Goal: Task Accomplishment & Management: Manage account settings

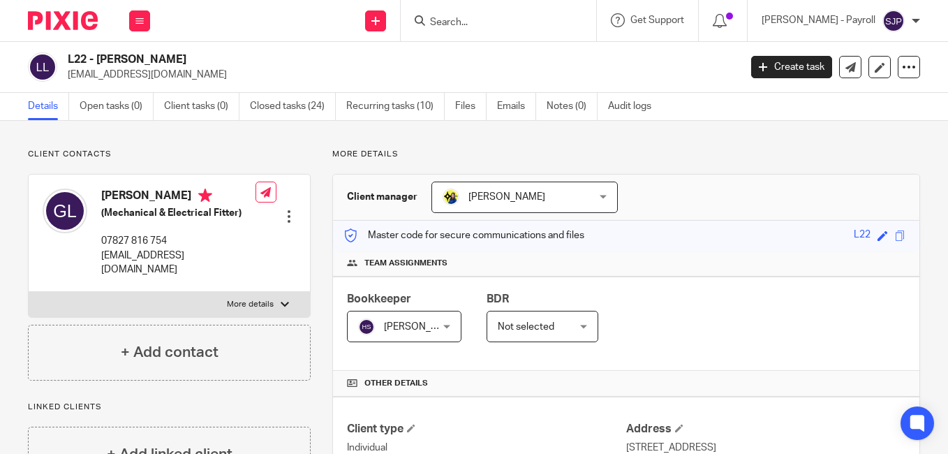
scroll to position [844, 0]
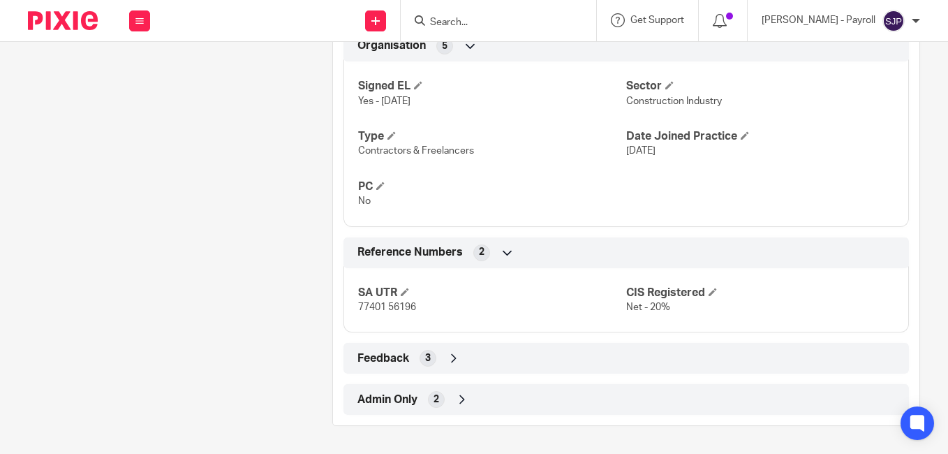
click at [469, 20] on input "Search" at bounding box center [491, 23] width 126 height 13
click at [474, 21] on input "Search" at bounding box center [491, 23] width 126 height 13
paste input "CONNOR ROBINSON"
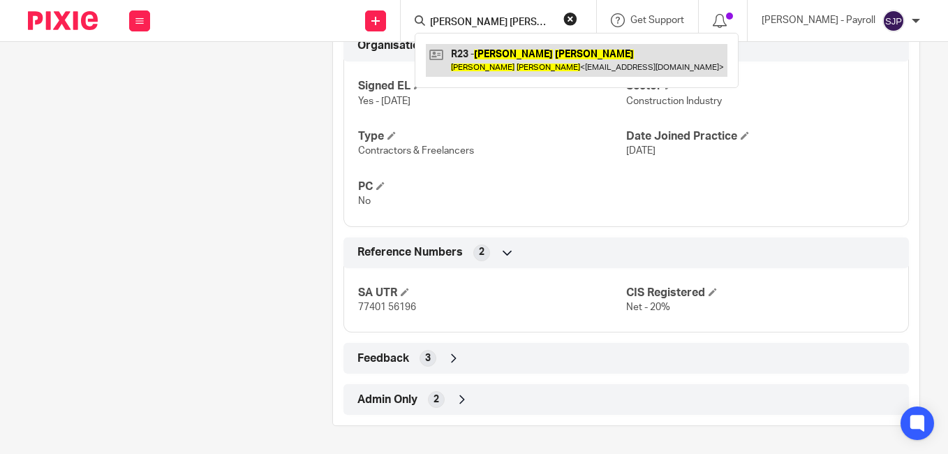
type input "CONNOR ROBINSON"
click at [450, 54] on link at bounding box center [576, 60] width 301 height 32
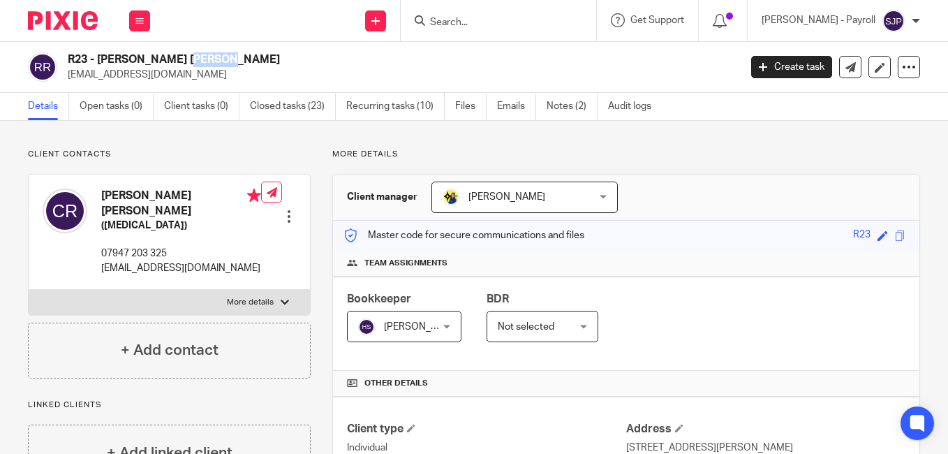
drag, startPoint x: 98, startPoint y: 60, endPoint x: 144, endPoint y: 57, distance: 45.4
click at [144, 57] on h2 "R23 - CONNOR ROBINSON" at bounding box center [333, 59] width 530 height 15
drag, startPoint x: 107, startPoint y: 196, endPoint x: 142, endPoint y: 194, distance: 34.3
click at [142, 194] on h4 "Connor Robinson" at bounding box center [181, 203] width 160 height 30
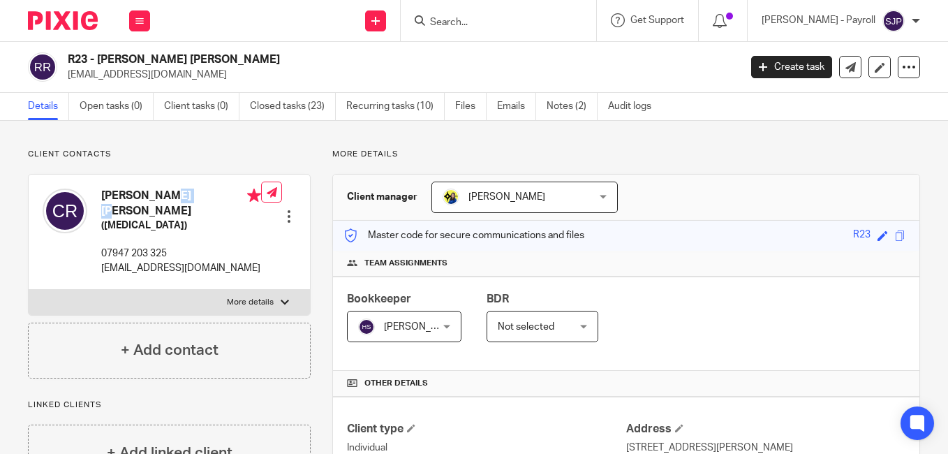
drag, startPoint x: 138, startPoint y: 195, endPoint x: 96, endPoint y: 195, distance: 41.9
click at [96, 195] on div "Connor Robinson (Construction Worker) 07947 203 325 connor41robinson@gmail.com" at bounding box center [152, 231] width 218 height 100
drag, startPoint x: 96, startPoint y: 195, endPoint x: 139, endPoint y: 197, distance: 42.6
click at [139, 197] on h4 "Connor Robinson" at bounding box center [181, 203] width 160 height 30
drag, startPoint x: 139, startPoint y: 197, endPoint x: 112, endPoint y: 201, distance: 27.4
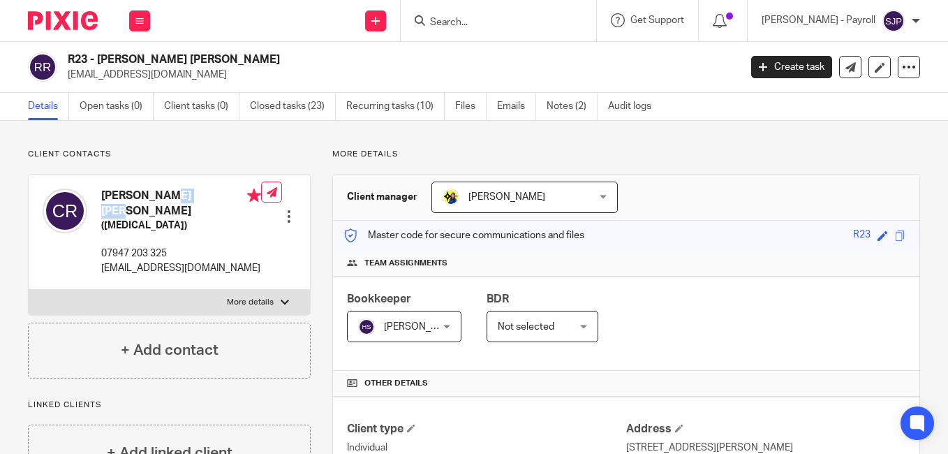
click at [112, 201] on h4 "Connor Robinson" at bounding box center [181, 203] width 160 height 30
drag, startPoint x: 112, startPoint y: 201, endPoint x: 123, endPoint y: 198, distance: 11.5
click at [123, 198] on h4 "Connor Robinson" at bounding box center [181, 203] width 160 height 30
click at [105, 195] on h4 "Connor Robinson" at bounding box center [181, 203] width 160 height 30
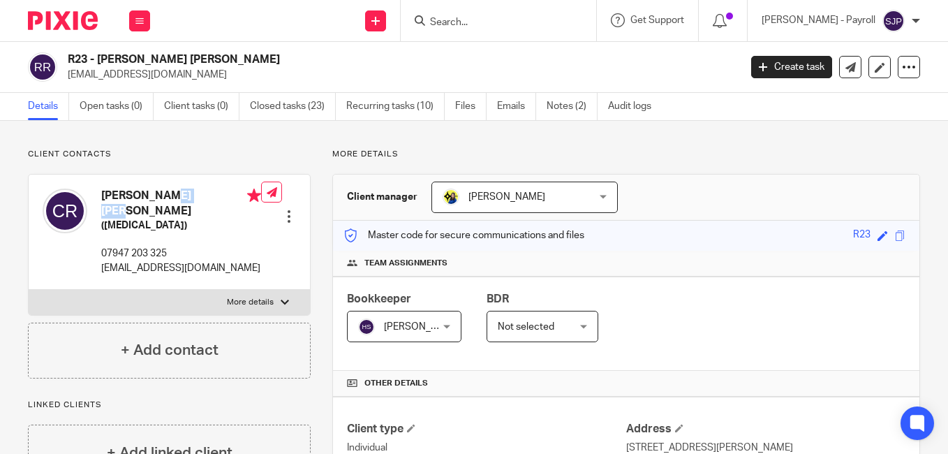
copy h4 "Connor"
click at [175, 195] on h4 "Connor Robinson" at bounding box center [181, 203] width 160 height 30
copy h4 "Robinson"
click at [658, 61] on div "R23 - CONNOR ROBINSON connor41robinson@gmail.com" at bounding box center [399, 66] width 662 height 29
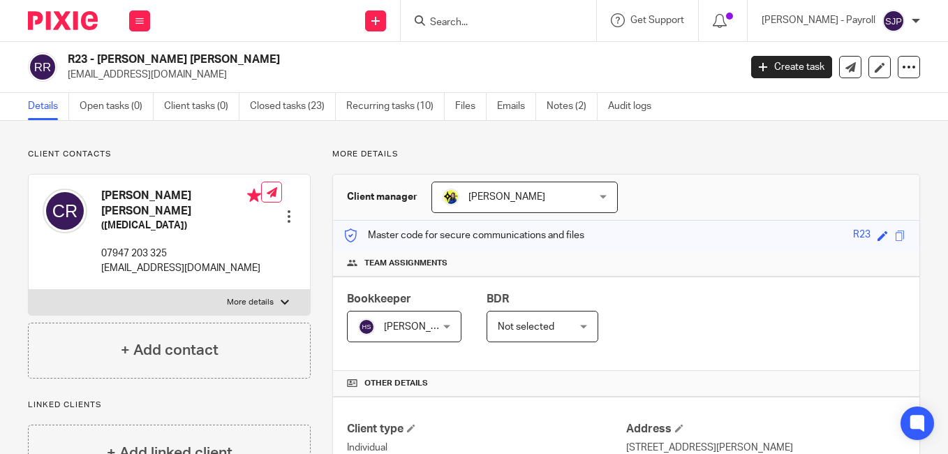
scroll to position [754, 0]
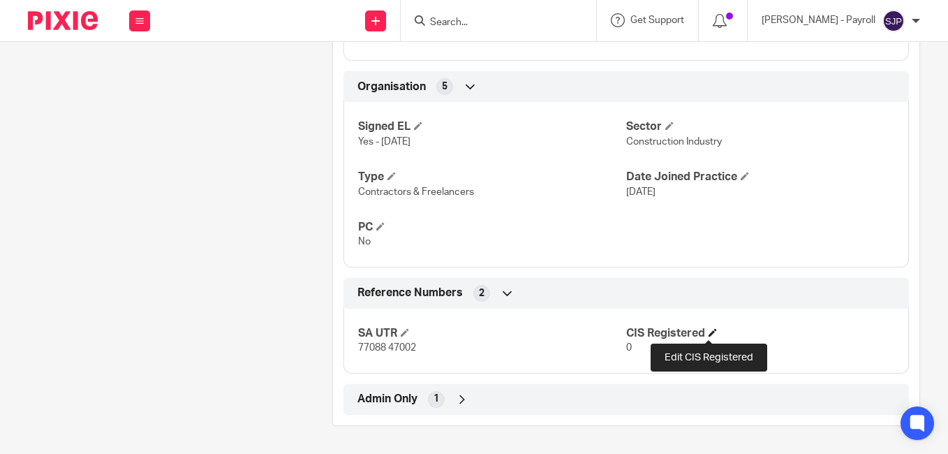
click at [708, 333] on span at bounding box center [712, 332] width 8 height 8
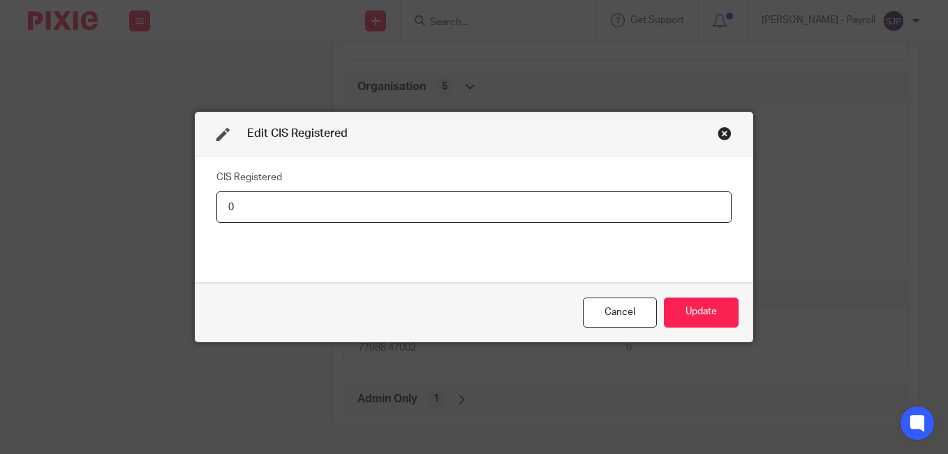
click at [380, 214] on input "0" at bounding box center [473, 206] width 515 height 31
type input "Net - 20%"
click at [678, 313] on button "Update" at bounding box center [701, 312] width 75 height 30
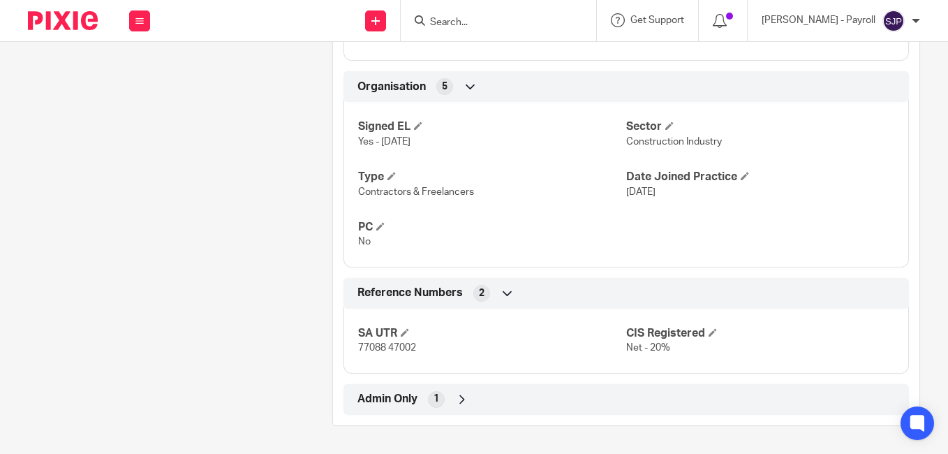
click at [474, 22] on input "Search" at bounding box center [491, 23] width 126 height 13
paste input "PETER OJUYENUM"
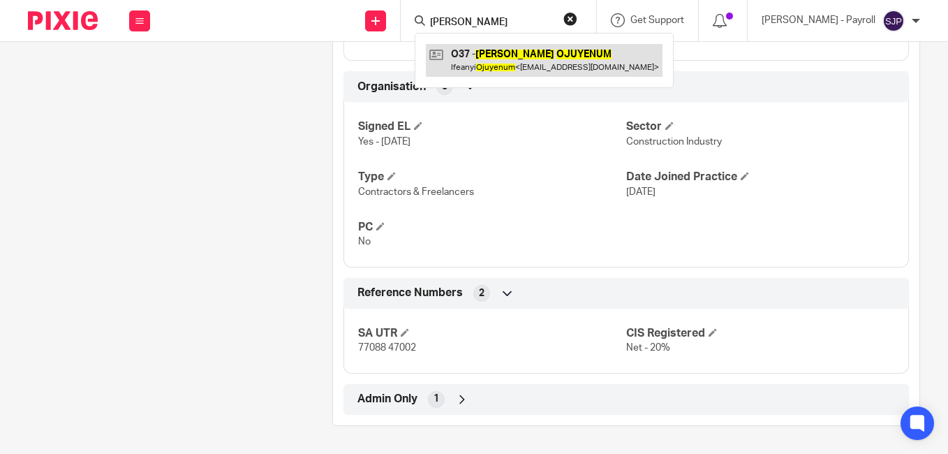
type input "PETER OJUYENUM"
click at [451, 58] on link at bounding box center [544, 60] width 237 height 32
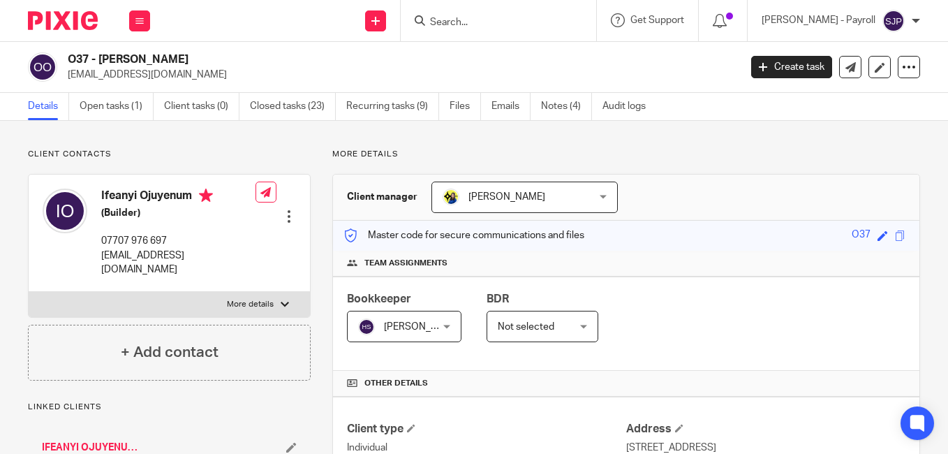
click at [113, 56] on h2 "O37 - [PERSON_NAME]" at bounding box center [333, 59] width 530 height 15
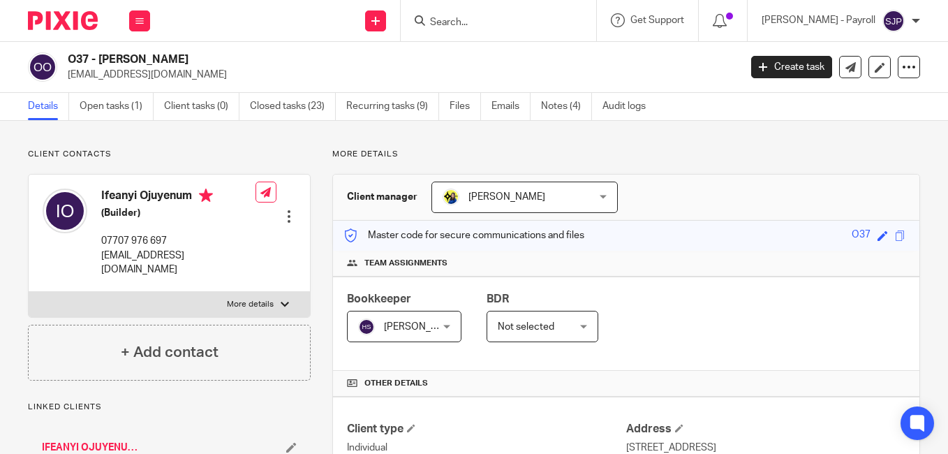
copy h2 "[PERSON_NAME]"
click at [164, 60] on h2 "O37 - [PERSON_NAME]" at bounding box center [333, 59] width 530 height 15
copy h2 "OJUYENUM"
click at [654, 81] on p "ifeanyiojuyenum@gmail.com" at bounding box center [399, 75] width 662 height 14
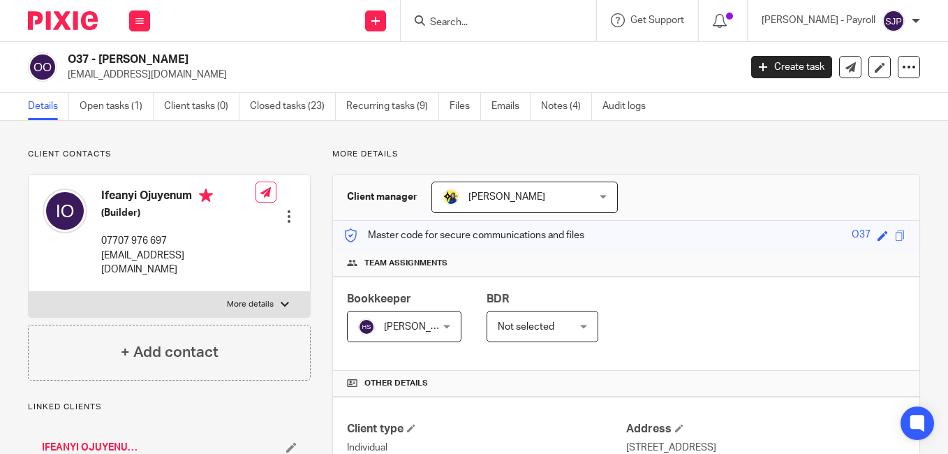
scroll to position [803, 0]
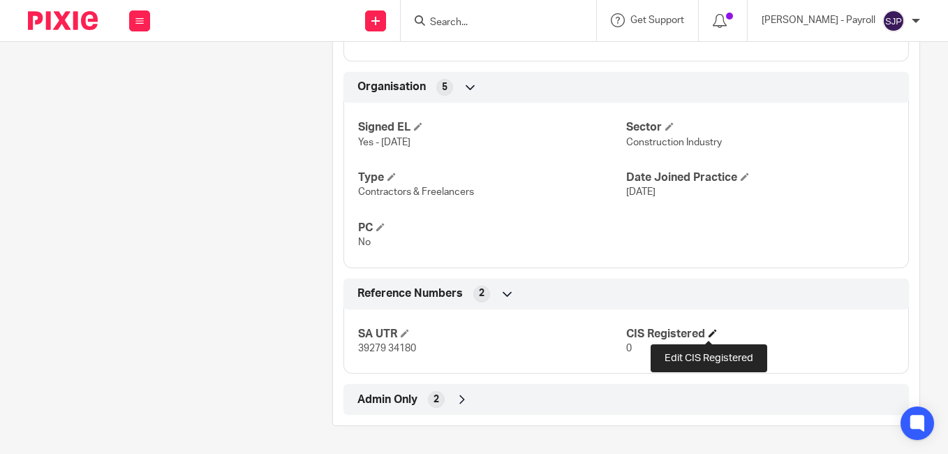
click at [709, 331] on span at bounding box center [712, 333] width 8 height 8
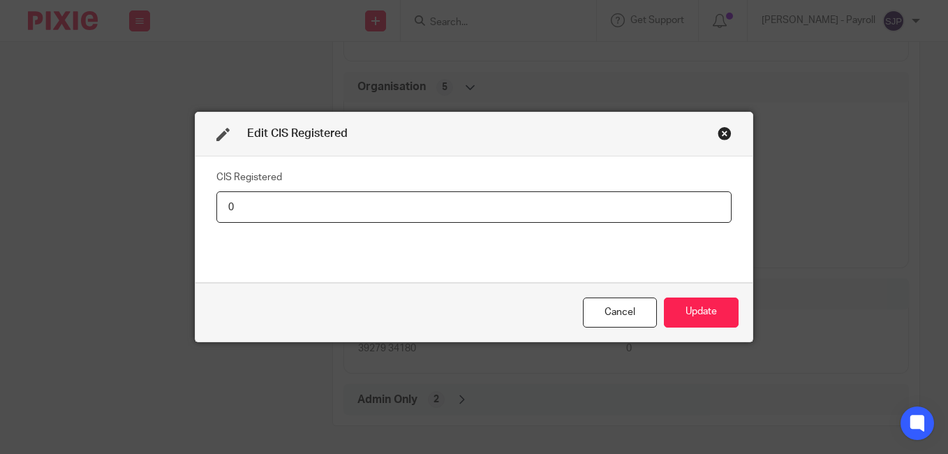
click at [342, 219] on input "0" at bounding box center [473, 206] width 515 height 31
type input "Net - 20%"
click at [703, 322] on button "Update" at bounding box center [701, 312] width 75 height 30
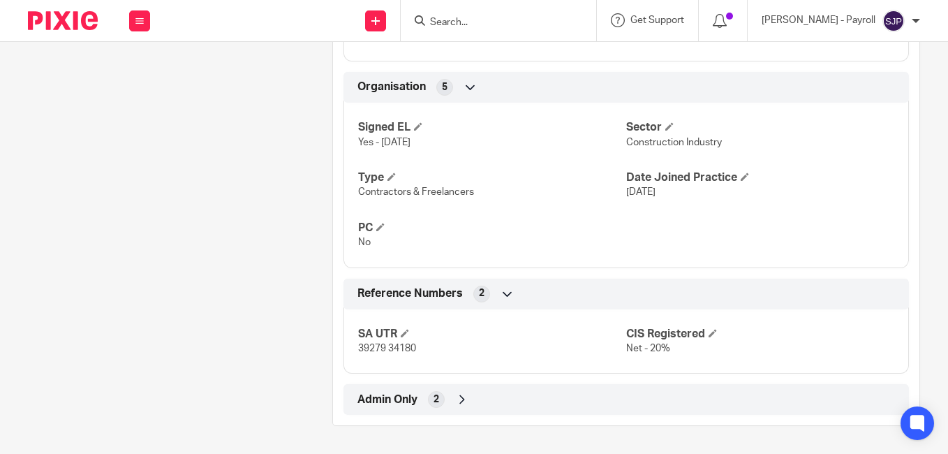
click at [461, 23] on input "Search" at bounding box center [491, 23] width 126 height 13
paste input "TONY MCINTOSH"
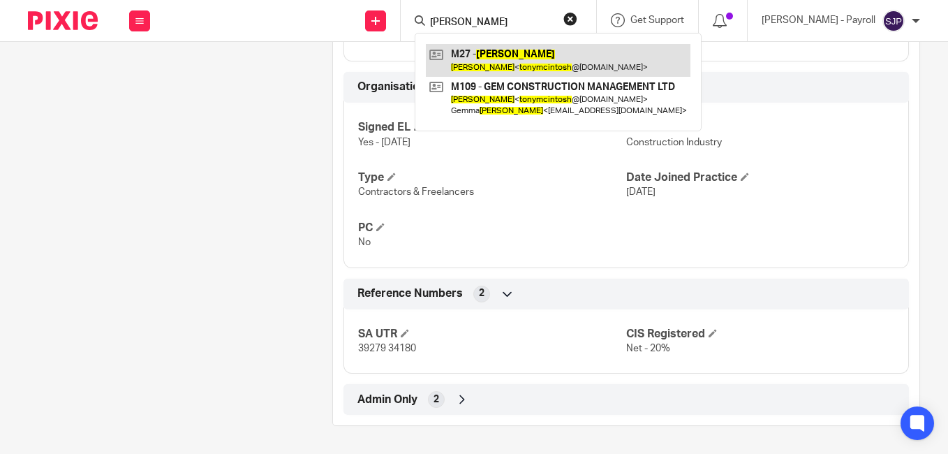
type input "TONY MCINTOSH"
click at [448, 56] on link at bounding box center [558, 60] width 264 height 32
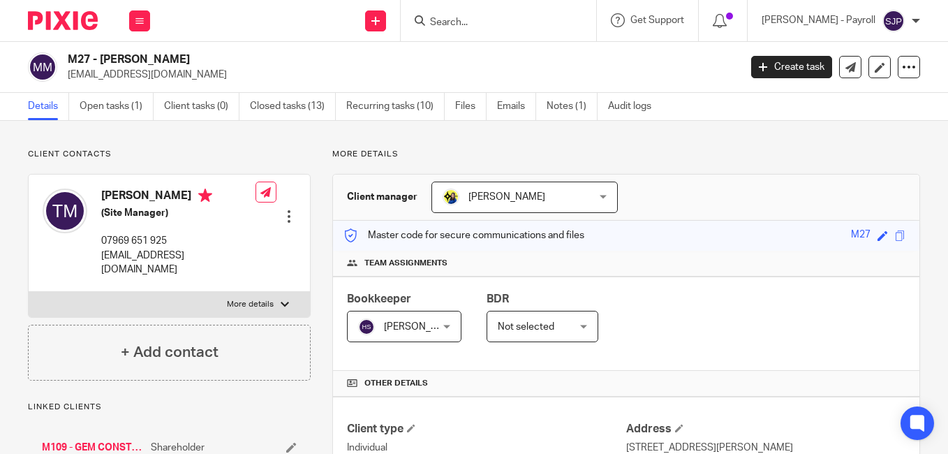
click at [114, 56] on h2 "M27 - TONY MCINTOSH" at bounding box center [333, 59] width 530 height 15
drag, startPoint x: 114, startPoint y: 56, endPoint x: 114, endPoint y: 195, distance: 138.9
click at [114, 195] on h4 "Tony McIntosh" at bounding box center [178, 196] width 154 height 17
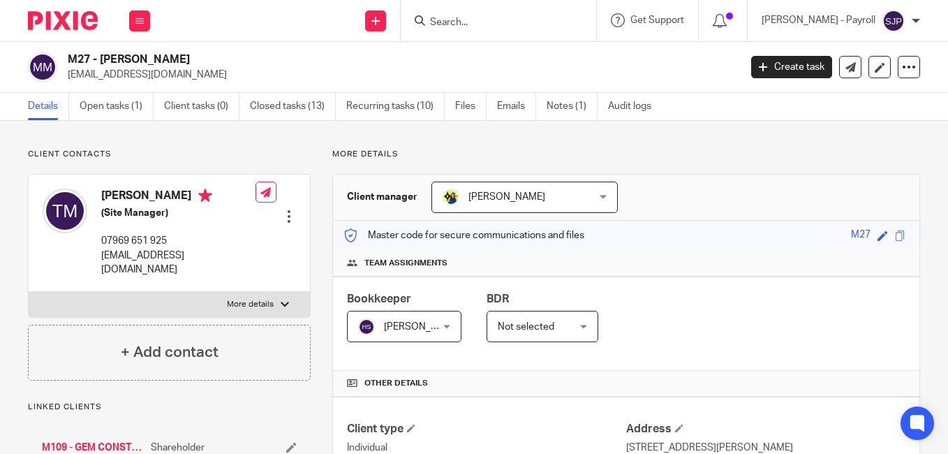
copy h4 "Tony"
click at [153, 193] on h4 "Tony McIntosh" at bounding box center [178, 196] width 154 height 17
copy h4 "McIntosh"
click at [705, 84] on div "M27 - TONY MCINTOSH tonymcintosh@outlook.com Create task Update from Companies …" at bounding box center [474, 67] width 948 height 51
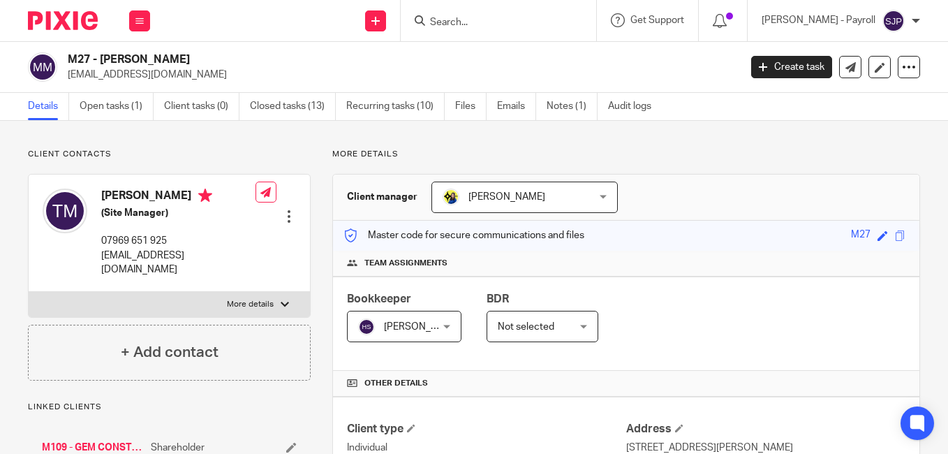
scroll to position [754, 0]
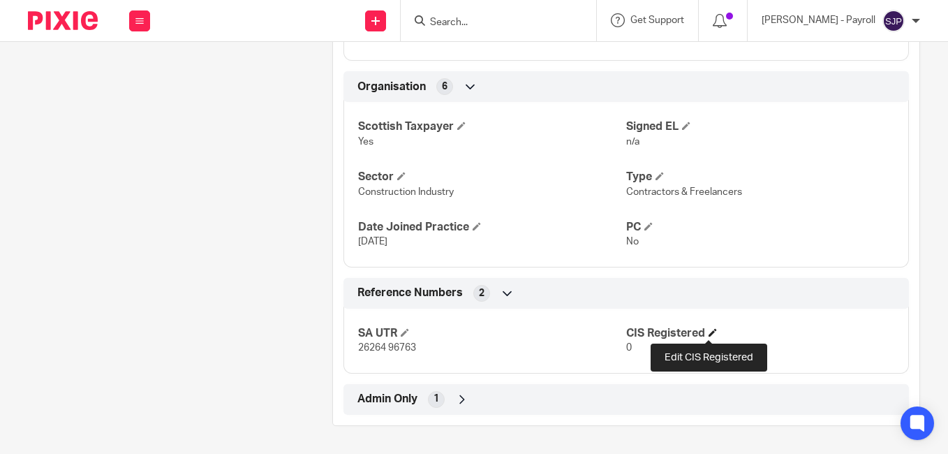
click at [708, 332] on span at bounding box center [712, 332] width 8 height 8
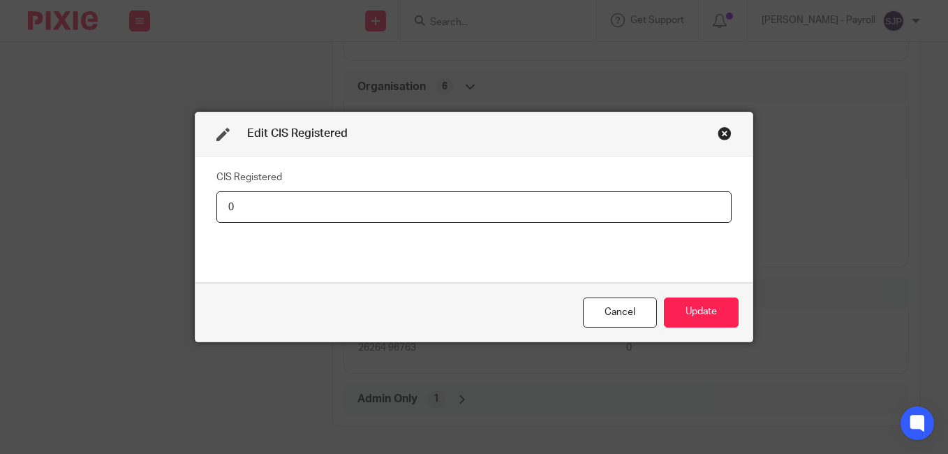
click at [305, 207] on input "0" at bounding box center [473, 206] width 515 height 31
type input "Net - 20%"
click at [680, 310] on button "Update" at bounding box center [701, 312] width 75 height 30
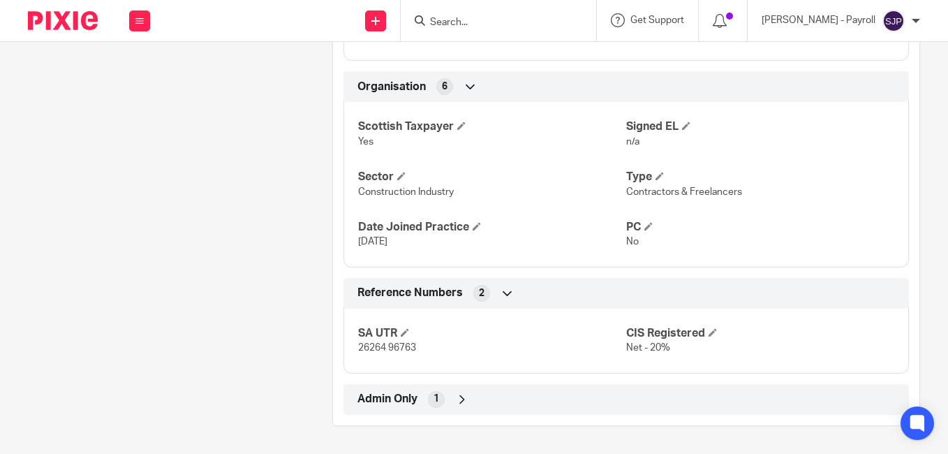
click at [496, 21] on input "Search" at bounding box center [491, 23] width 126 height 13
paste input "JASON WEBSTER"
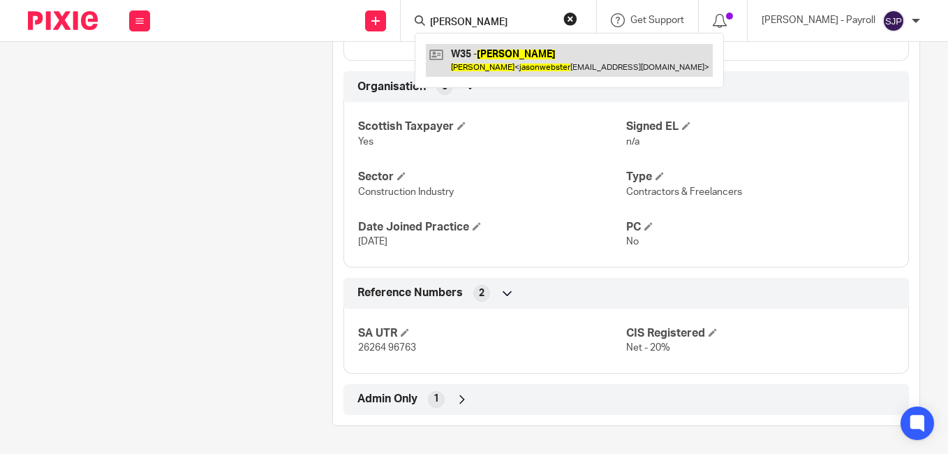
type input "JASON WEBSTER"
click at [450, 54] on link at bounding box center [569, 60] width 287 height 32
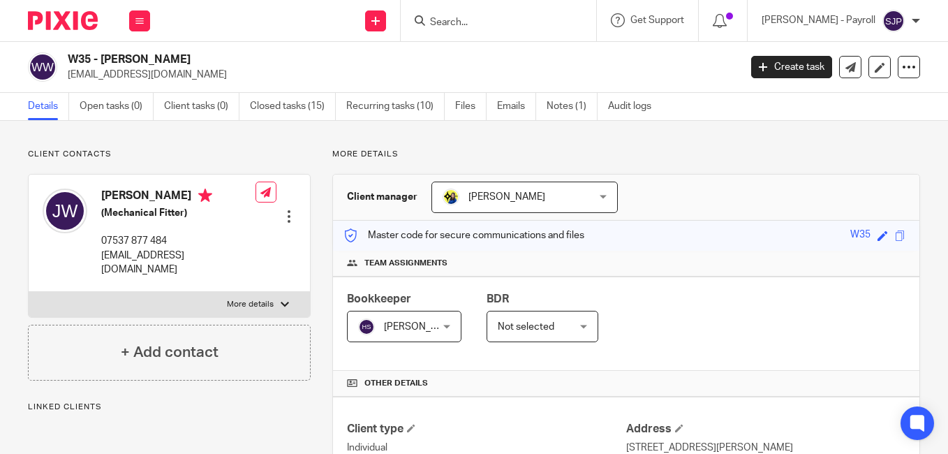
click at [126, 198] on h4 "[PERSON_NAME]" at bounding box center [178, 196] width 154 height 17
copy h4 "[PERSON_NAME]"
click at [154, 190] on h4 "[PERSON_NAME]" at bounding box center [178, 196] width 154 height 17
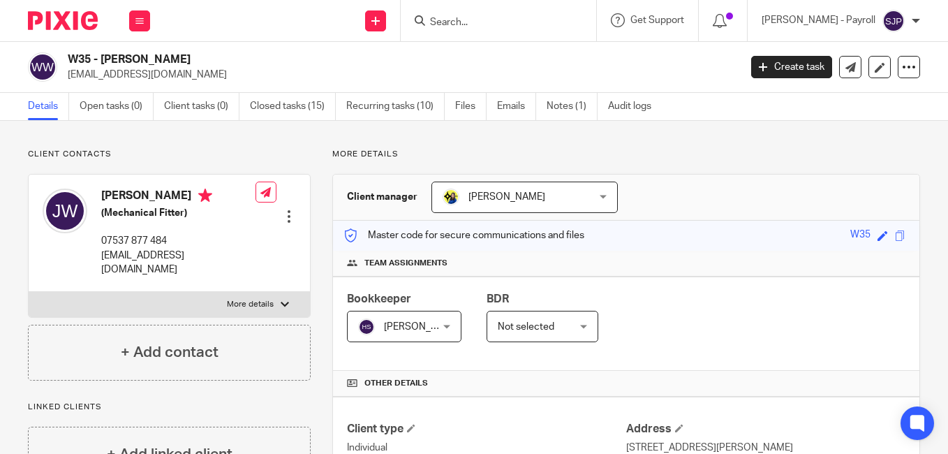
copy h4 "[PERSON_NAME]"
click at [687, 70] on p "[EMAIL_ADDRESS][DOMAIN_NAME]" at bounding box center [399, 75] width 662 height 14
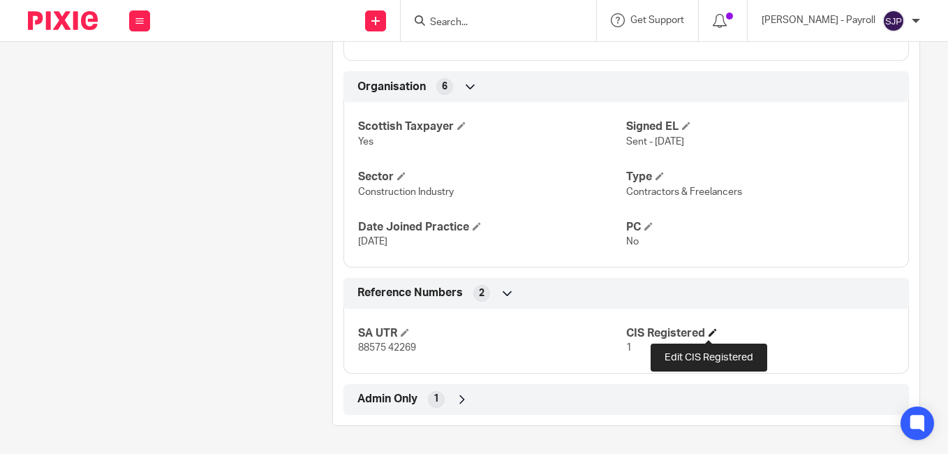
click at [708, 331] on span at bounding box center [712, 332] width 8 height 8
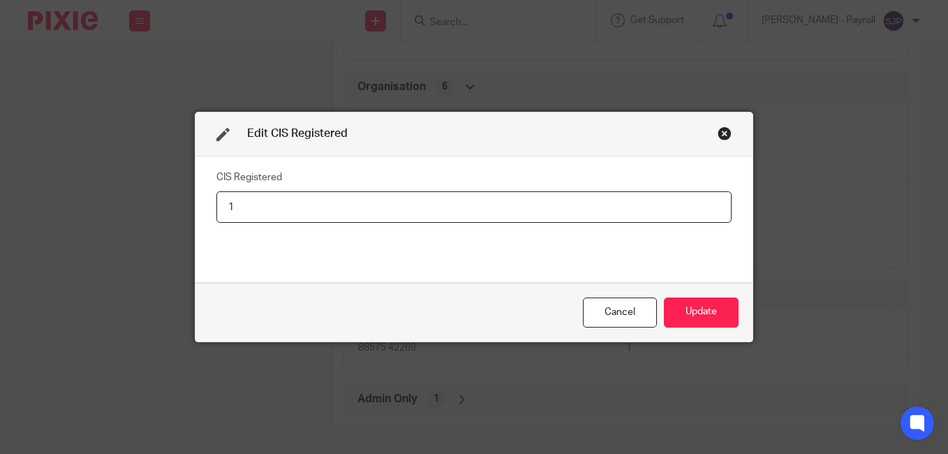
click at [448, 213] on input "1" at bounding box center [473, 206] width 515 height 31
type input "Net - 20%"
click at [714, 311] on button "Update" at bounding box center [701, 312] width 75 height 30
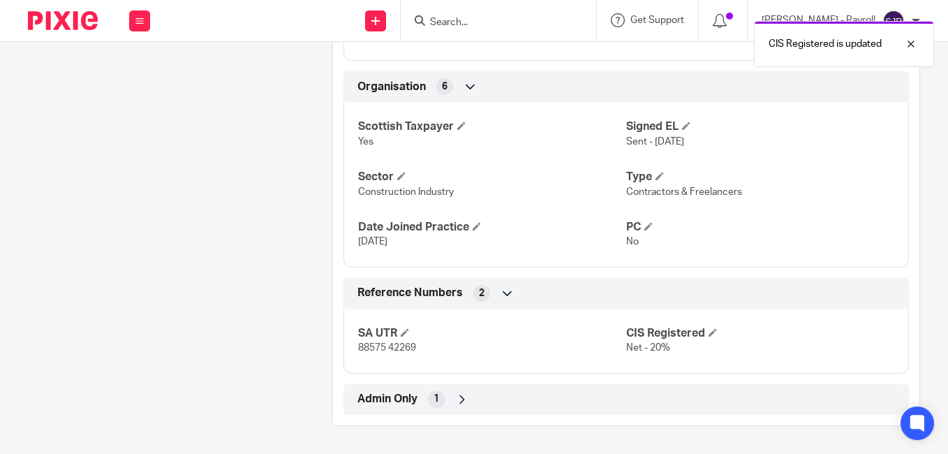
click at [506, 24] on div "CIS Registered is updated" at bounding box center [704, 40] width 460 height 53
click at [463, 29] on form at bounding box center [502, 20] width 149 height 17
click at [461, 21] on input "Search" at bounding box center [491, 23] width 126 height 13
paste input "PRAKASH THAPA"
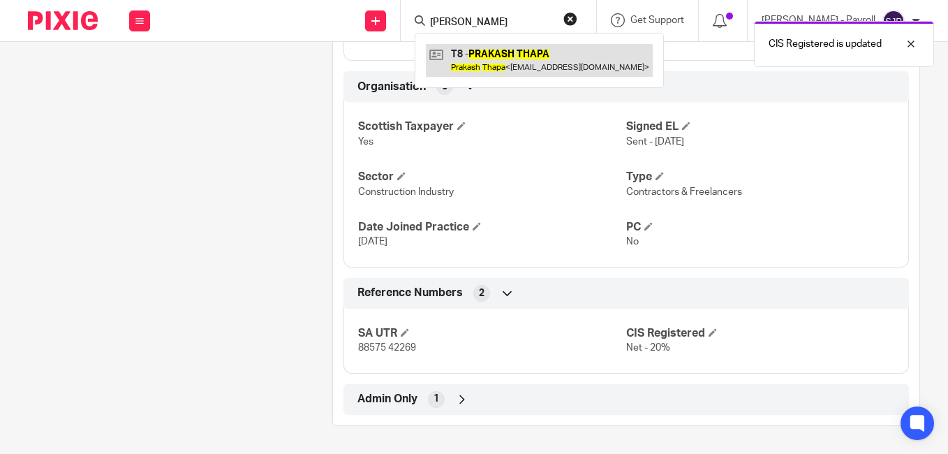
type input "PRAKASH THAPA"
click at [451, 54] on link at bounding box center [539, 60] width 227 height 32
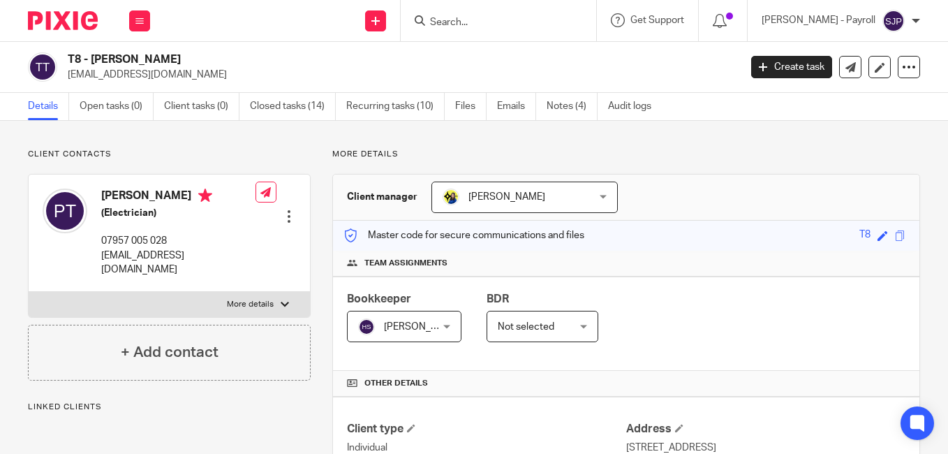
click at [121, 195] on h4 "[PERSON_NAME]" at bounding box center [178, 196] width 154 height 17
copy h4 "Prakash"
click at [165, 190] on h4 "[PERSON_NAME]" at bounding box center [178, 196] width 154 height 17
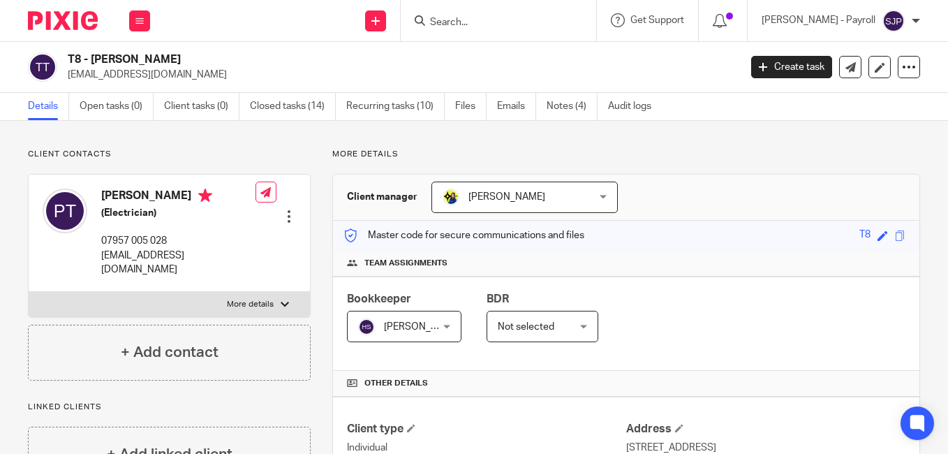
copy h4 "Thapa"
click at [682, 75] on p "[EMAIL_ADDRESS][DOMAIN_NAME]" at bounding box center [399, 75] width 662 height 14
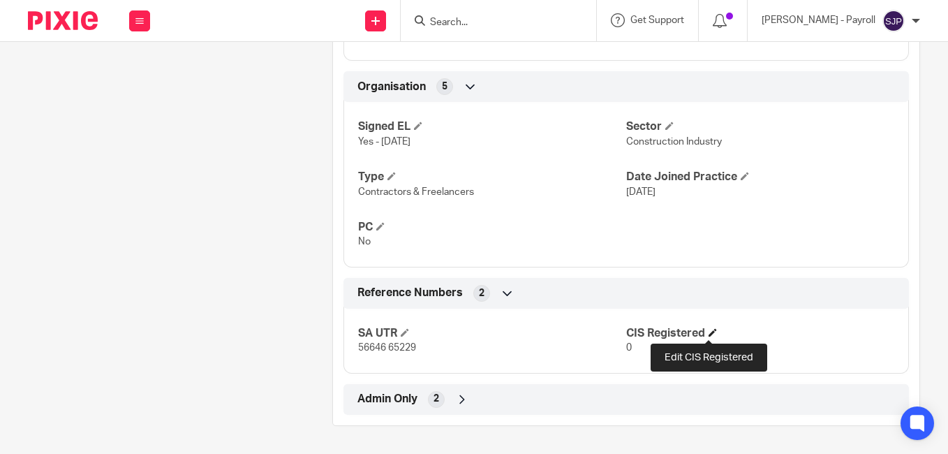
click at [708, 330] on span at bounding box center [712, 332] width 8 height 8
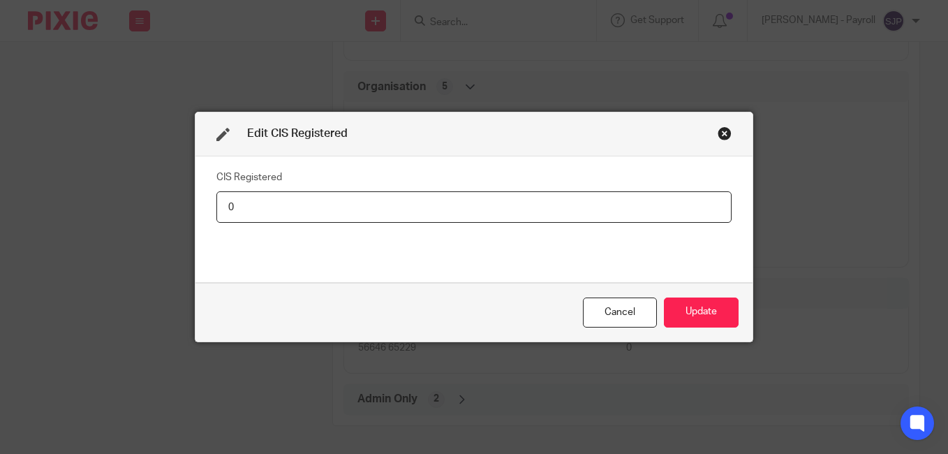
click at [377, 214] on input "0" at bounding box center [473, 206] width 515 height 31
type input "Net - 20%"
click at [687, 309] on button "Update" at bounding box center [701, 312] width 75 height 30
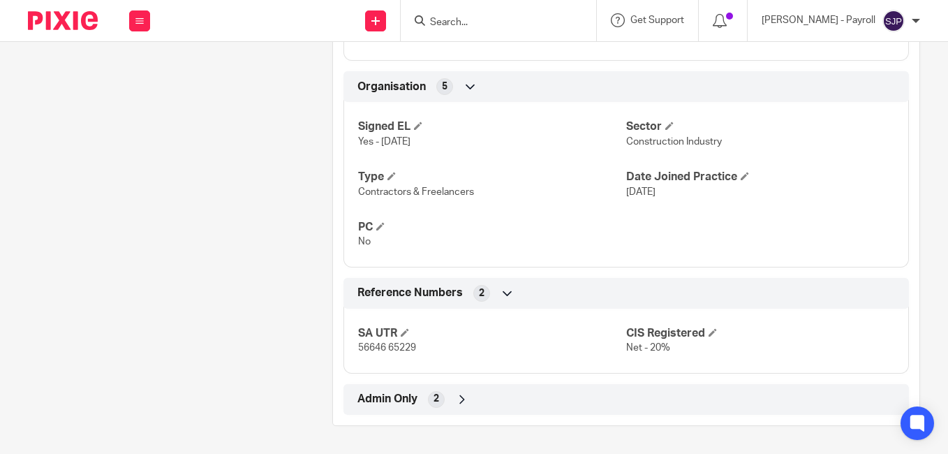
click at [484, 27] on input "Search" at bounding box center [491, 23] width 126 height 13
paste input "[PERSON_NAME]"
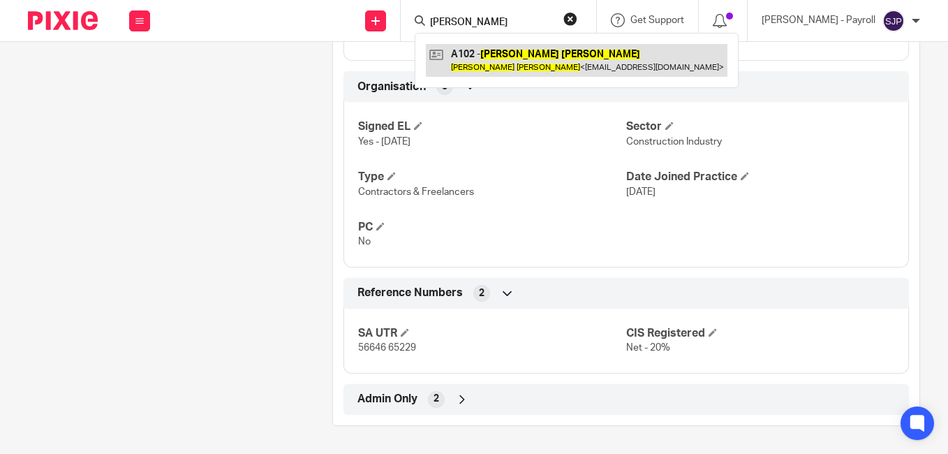
type input "[PERSON_NAME]"
click at [449, 57] on link at bounding box center [576, 60] width 301 height 32
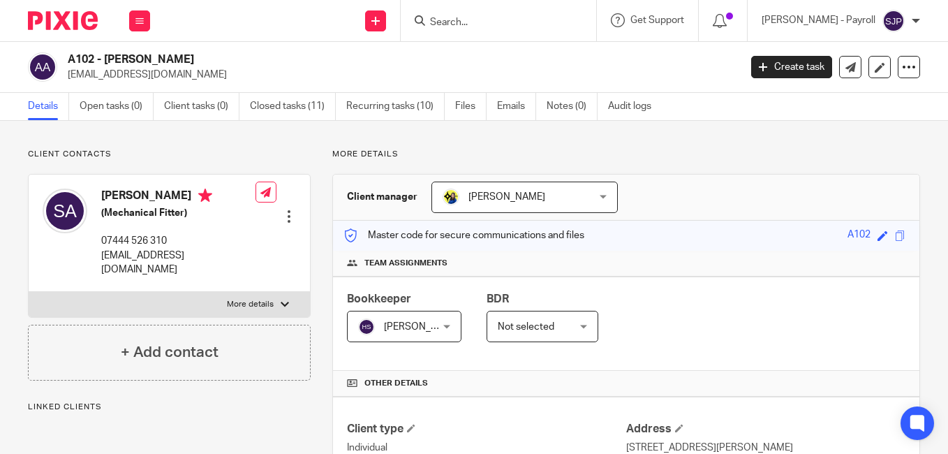
click at [119, 193] on h4 "Salman Ahmed" at bounding box center [178, 196] width 154 height 17
copy h4 "Salman"
click at [148, 197] on h4 "Salman Ahmed" at bounding box center [178, 196] width 154 height 17
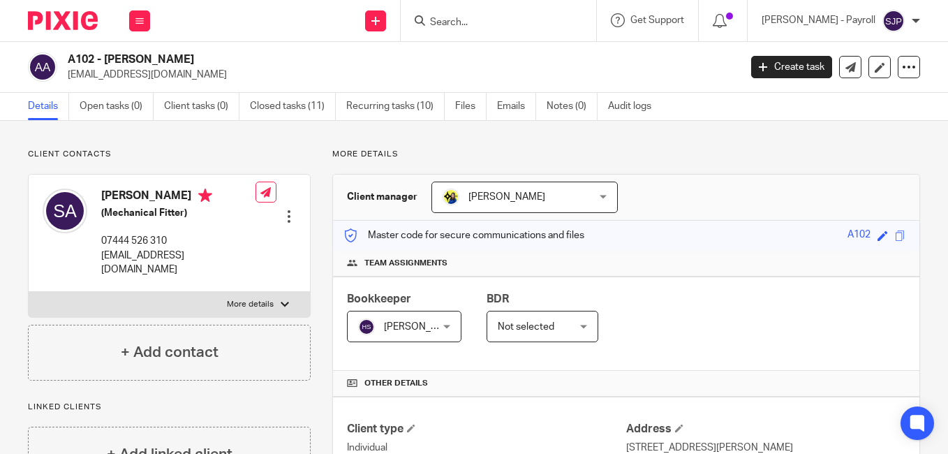
copy h4 "Ahmed"
click at [692, 73] on p "mannyahmedd786@gmail.com" at bounding box center [399, 75] width 662 height 14
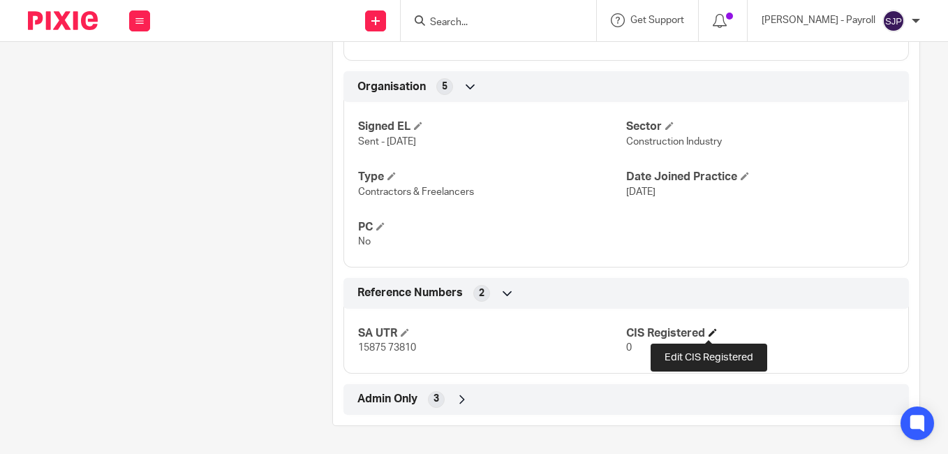
click at [708, 334] on span at bounding box center [712, 332] width 8 height 8
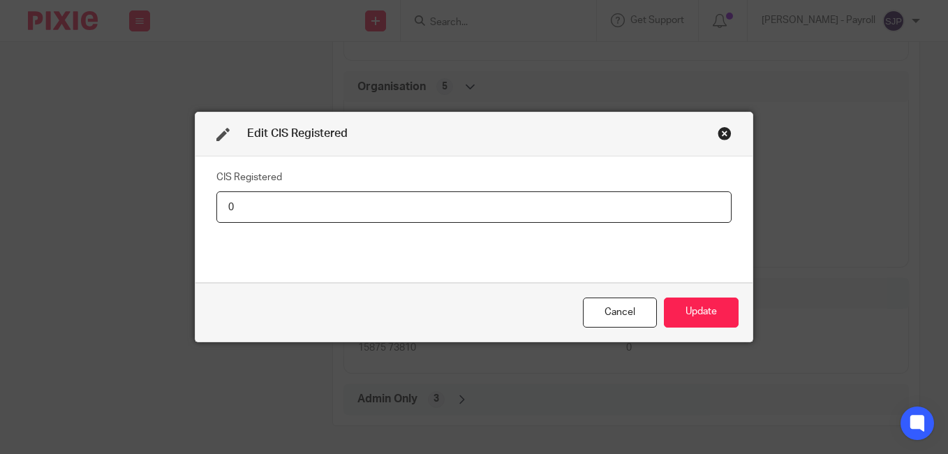
click at [283, 197] on input "0" at bounding box center [473, 206] width 515 height 31
type input "Net - 20%"
click at [705, 308] on button "Update" at bounding box center [701, 312] width 75 height 30
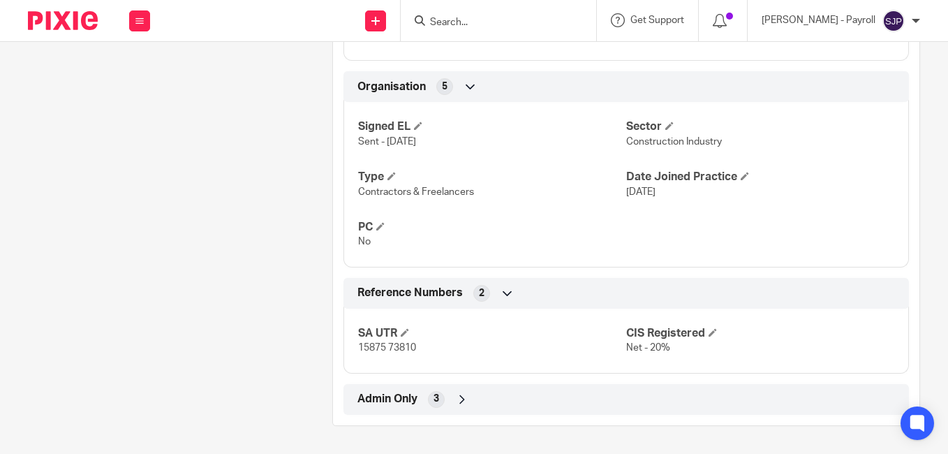
click at [465, 24] on input "Search" at bounding box center [491, 23] width 126 height 13
paste input "ROSS HUGHES"
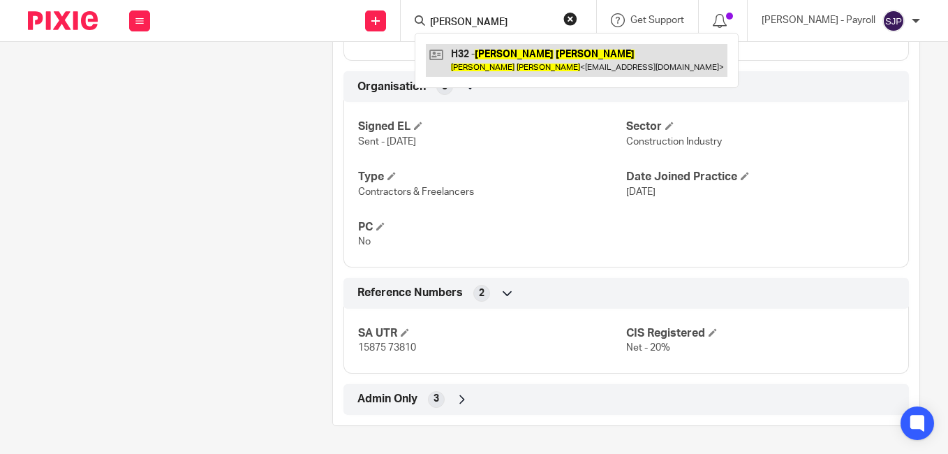
type input "ROSS HUGHES"
click at [452, 54] on link at bounding box center [576, 60] width 301 height 32
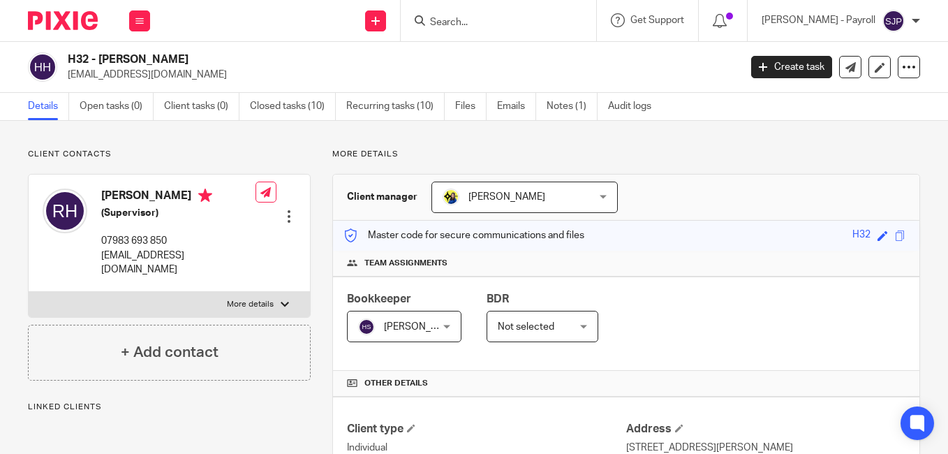
click at [119, 197] on h4 "Ross Hughes" at bounding box center [178, 196] width 154 height 17
copy h4 "Ross"
click at [141, 194] on h4 "Ross Hughes" at bounding box center [178, 196] width 154 height 17
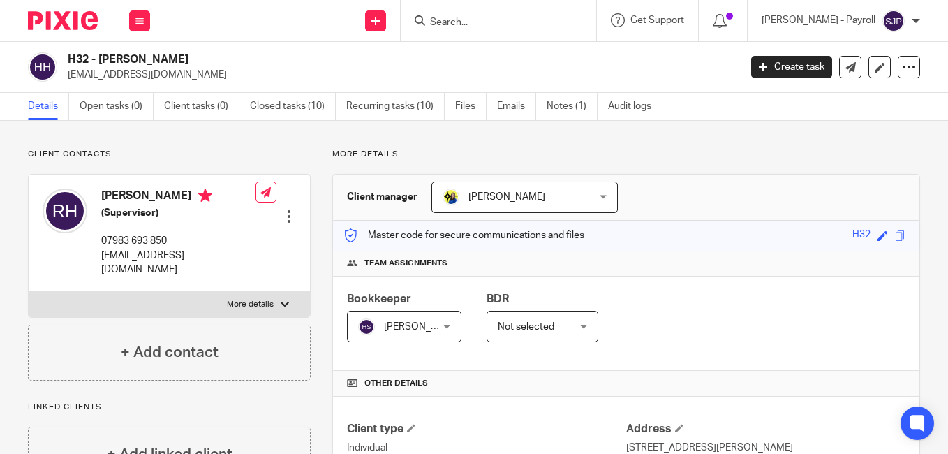
copy h4 "Hughes"
click at [673, 63] on div "H32 - ROSS HUGHES rossmhughes2944@gmail.com" at bounding box center [399, 66] width 662 height 29
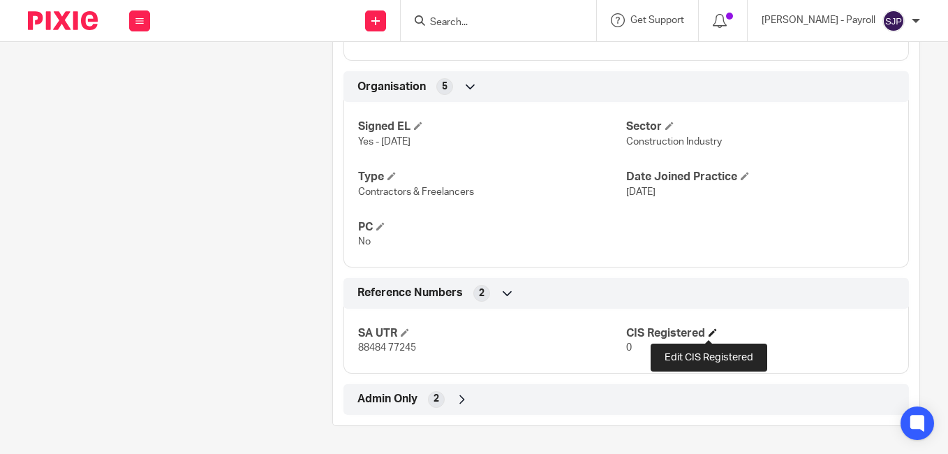
click at [708, 332] on span at bounding box center [712, 332] width 8 height 8
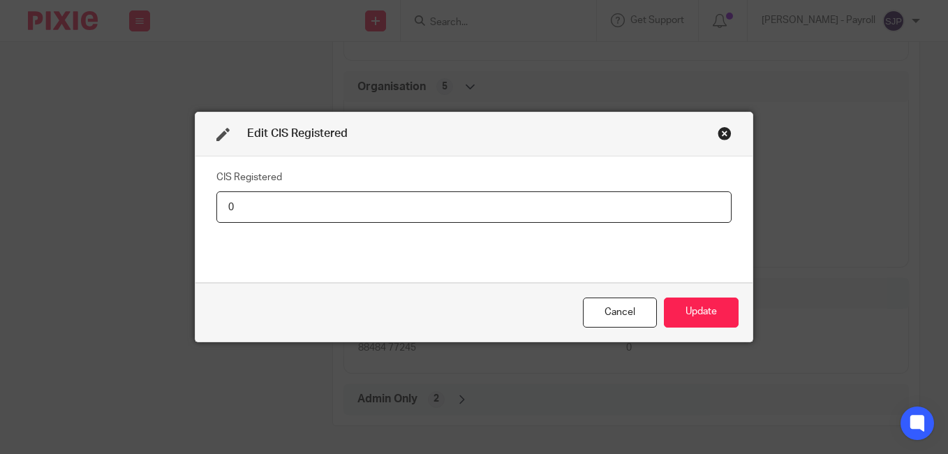
click at [425, 218] on input "0" at bounding box center [473, 206] width 515 height 31
type input "Net - 20%"
click at [673, 306] on button "Update" at bounding box center [701, 312] width 75 height 30
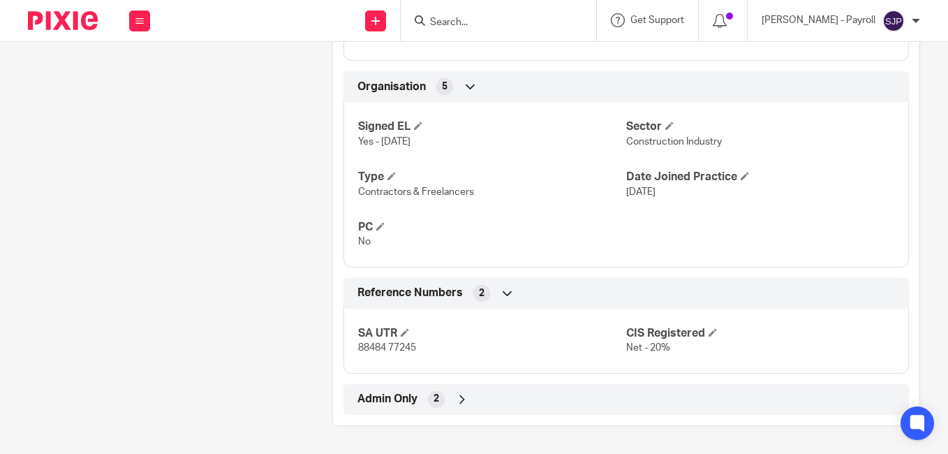
click at [490, 17] on input "Search" at bounding box center [491, 23] width 126 height 13
paste input "ANTONY MCCULLOCH"
type input "ANTONY MCCULLOCH"
click at [577, 17] on button "reset" at bounding box center [570, 19] width 14 height 14
click at [535, 20] on input "Search" at bounding box center [491, 23] width 126 height 13
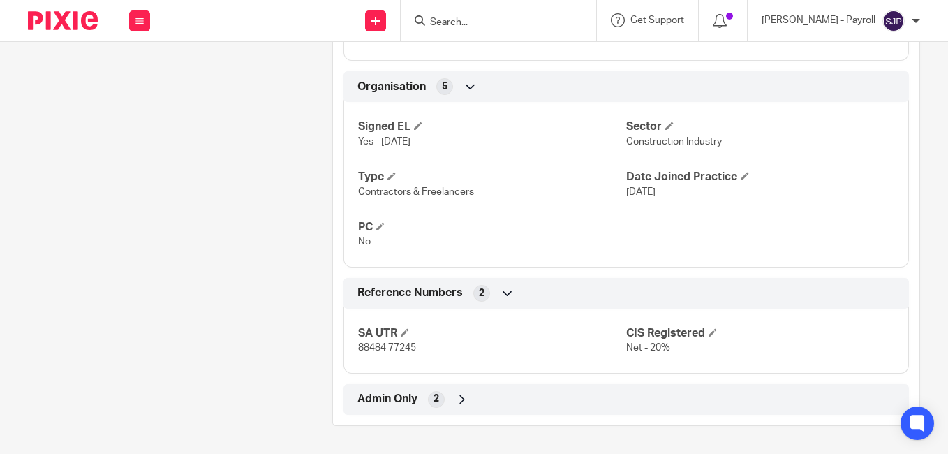
paste input "DANIEL HORNE"
type input "DANIEL HORNE"
click at [577, 19] on button "reset" at bounding box center [570, 19] width 14 height 14
click at [528, 22] on input "Search" at bounding box center [491, 23] width 126 height 13
paste input "LAURA MACNEIL"
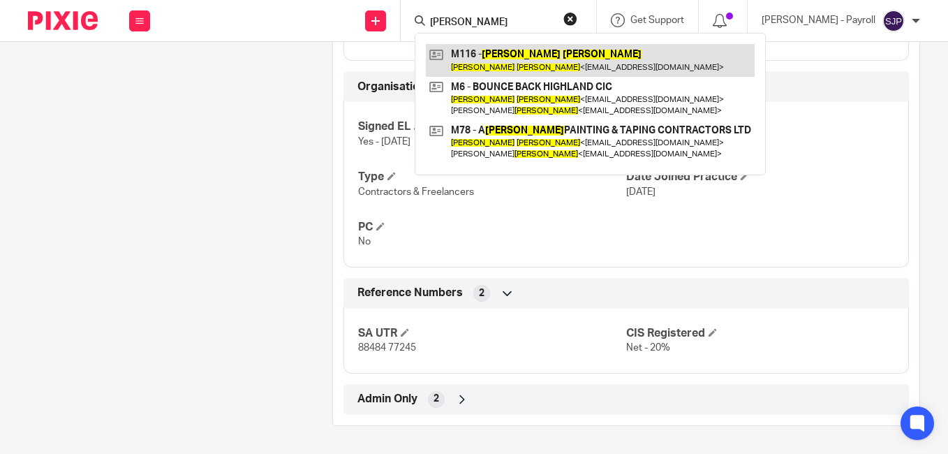
type input "LAURA MACNEIL"
click at [451, 56] on link at bounding box center [590, 60] width 329 height 32
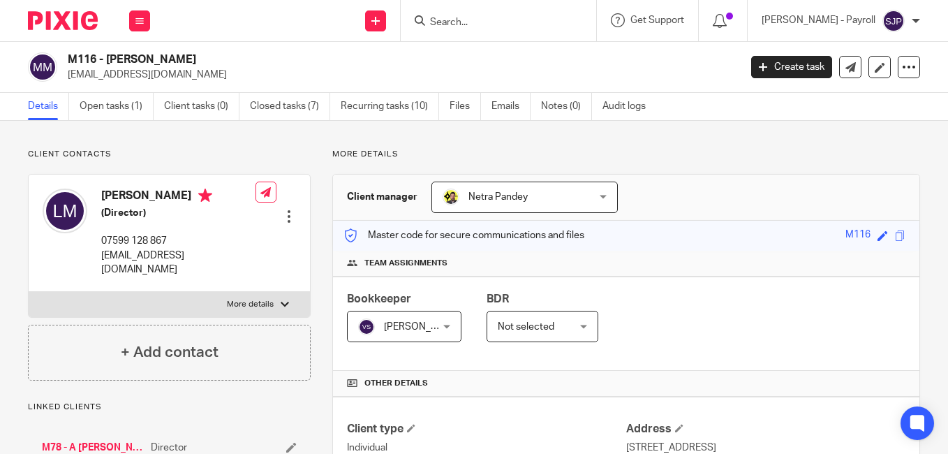
click at [116, 195] on h4 "[PERSON_NAME]" at bounding box center [178, 196] width 154 height 17
copy h4 "[PERSON_NAME]"
click at [144, 197] on h4 "[PERSON_NAME]" at bounding box center [178, 196] width 154 height 17
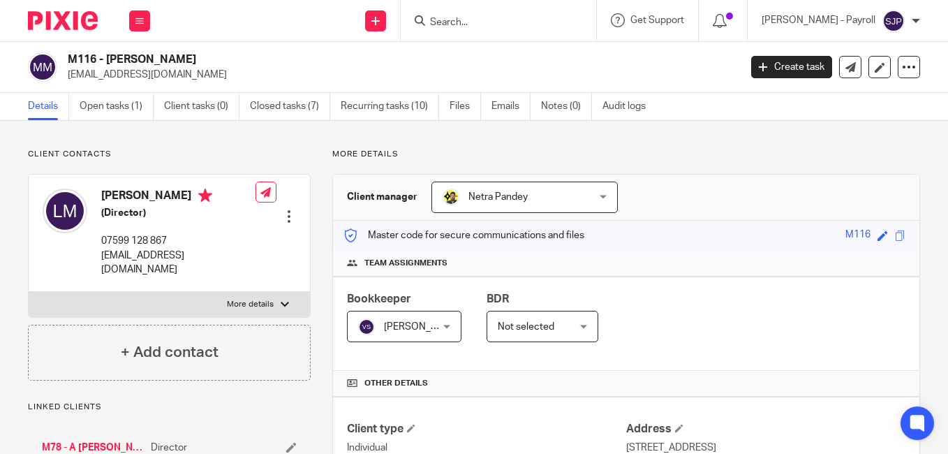
copy h4 "[PERSON_NAME]"
click at [694, 73] on p "[EMAIL_ADDRESS][DOMAIN_NAME]" at bounding box center [399, 75] width 662 height 14
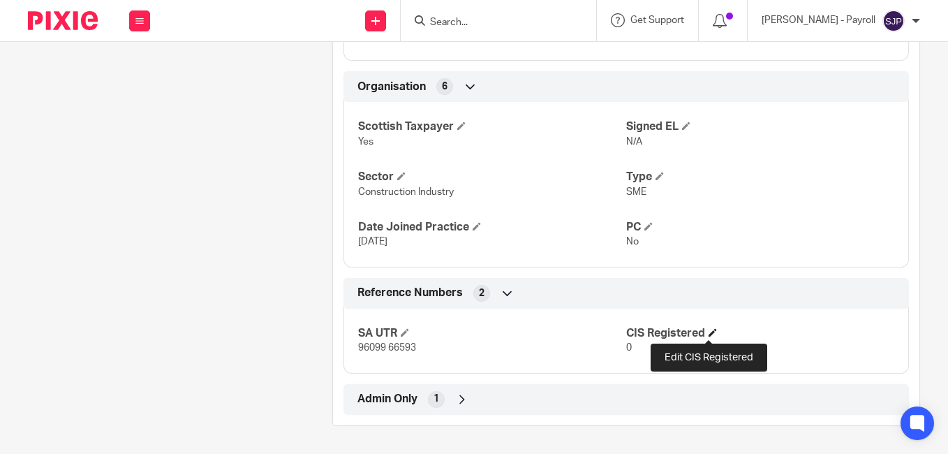
click at [708, 334] on span at bounding box center [712, 332] width 8 height 8
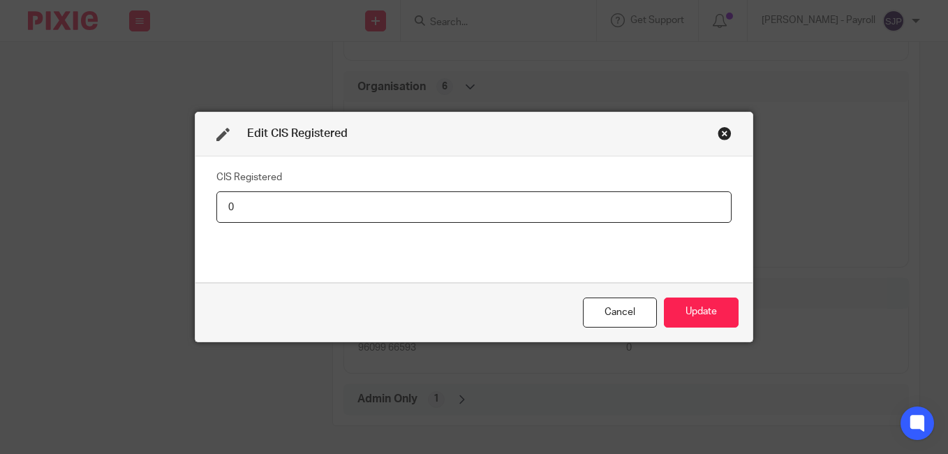
click at [293, 213] on input "0" at bounding box center [473, 206] width 515 height 31
type input "Net - 20%"
click at [711, 312] on button "Update" at bounding box center [701, 312] width 75 height 30
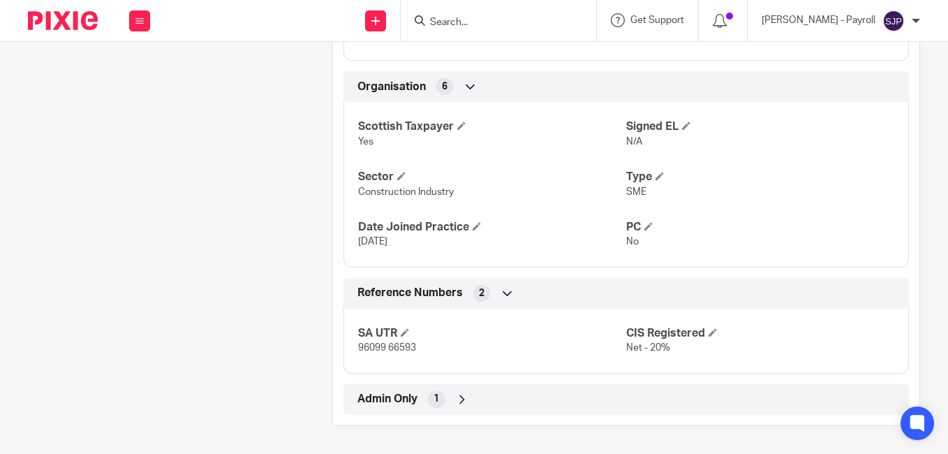
click at [488, 24] on input "Search" at bounding box center [491, 23] width 126 height 13
paste input "ANDREW MACNEIL"
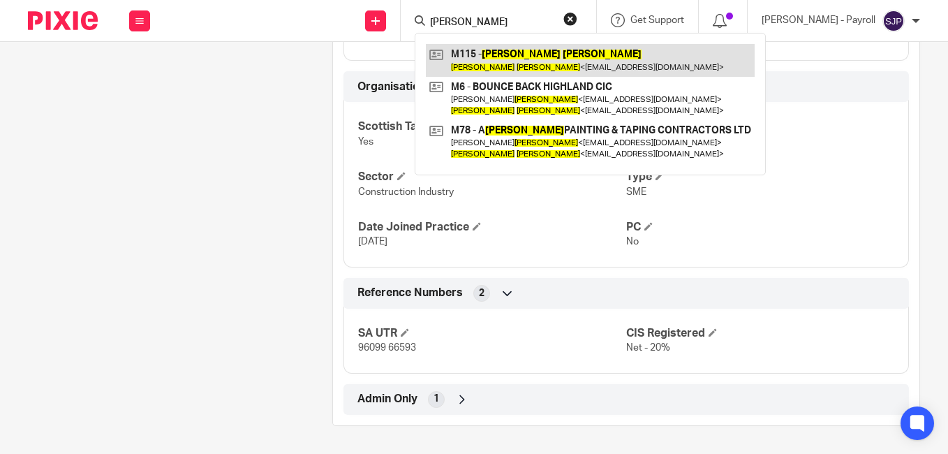
type input "ANDREW MACNEIL"
click at [446, 57] on link at bounding box center [590, 60] width 329 height 32
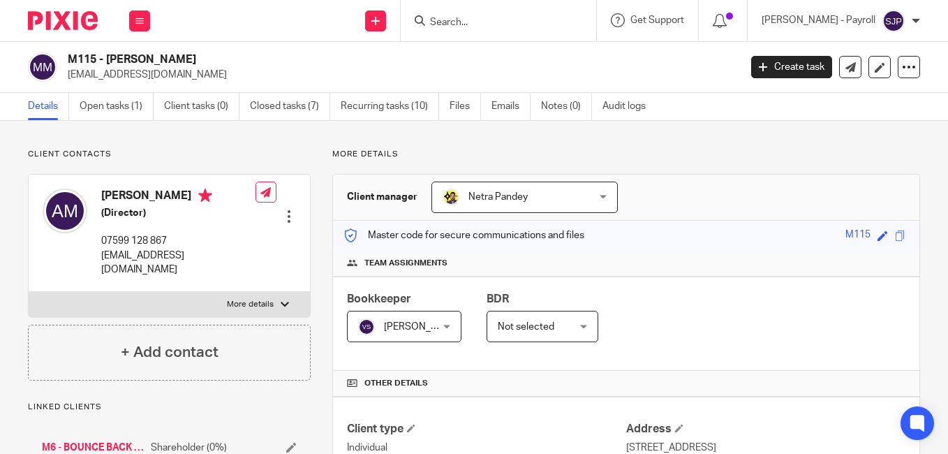
click at [123, 198] on h4 "[PERSON_NAME]" at bounding box center [178, 196] width 154 height 17
copy h4 "[PERSON_NAME]"
click at [171, 196] on h4 "[PERSON_NAME]" at bounding box center [178, 196] width 154 height 17
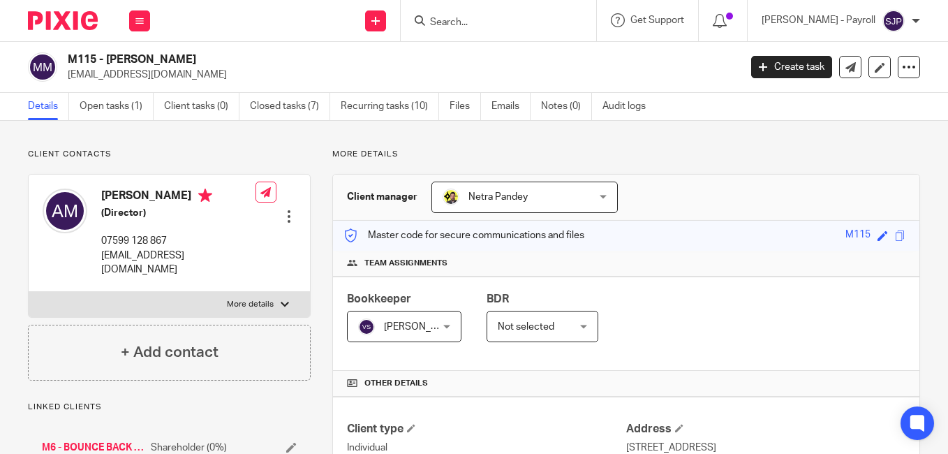
copy h4 "[PERSON_NAME]"
click at [680, 66] on div "M115 - [PERSON_NAME] [EMAIL_ADDRESS][DOMAIN_NAME]" at bounding box center [399, 66] width 662 height 29
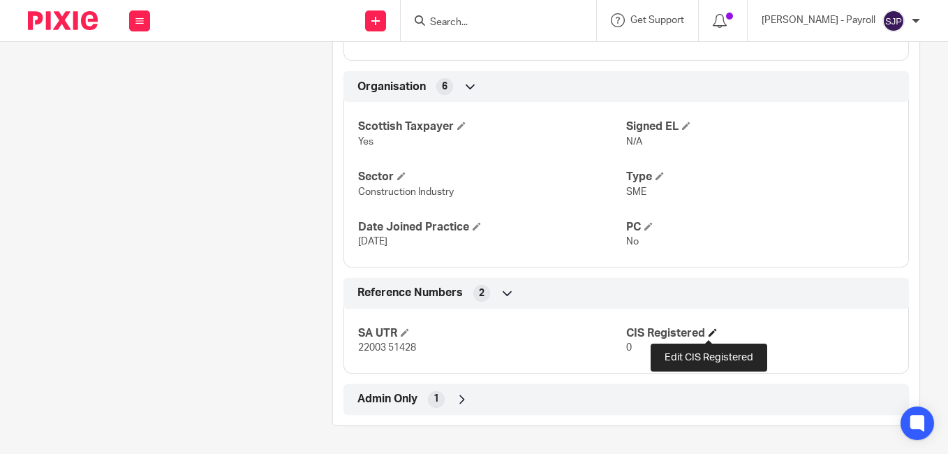
click at [708, 331] on span at bounding box center [712, 332] width 8 height 8
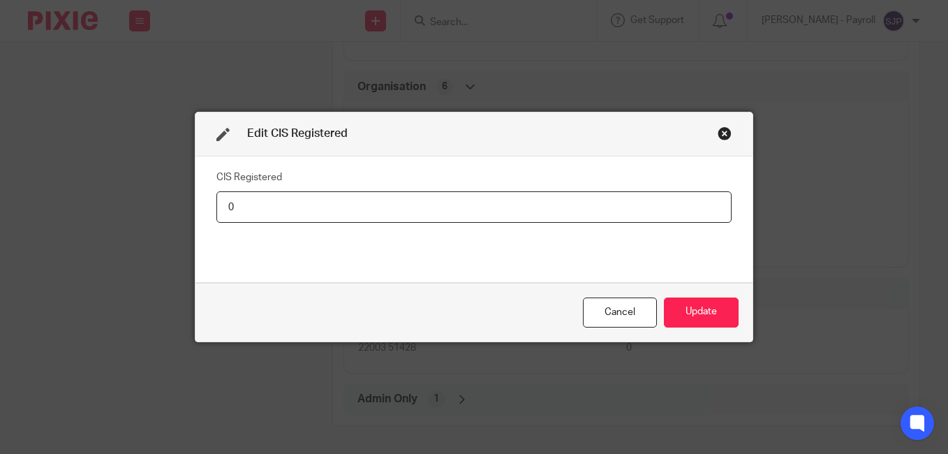
click at [484, 218] on input "0" at bounding box center [473, 206] width 515 height 31
type input "Net - 20%"
click at [692, 307] on button "Update" at bounding box center [701, 312] width 75 height 30
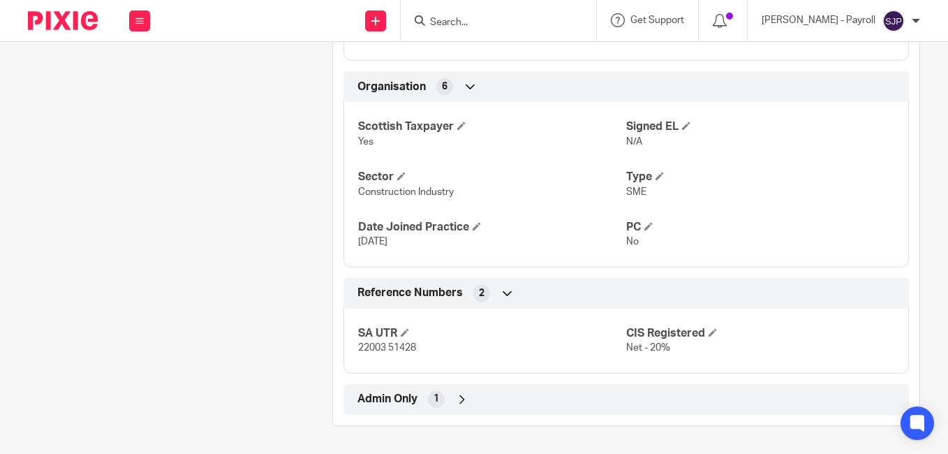
click at [485, 17] on input "Search" at bounding box center [491, 23] width 126 height 13
paste input "RICHARD KENNEDY"
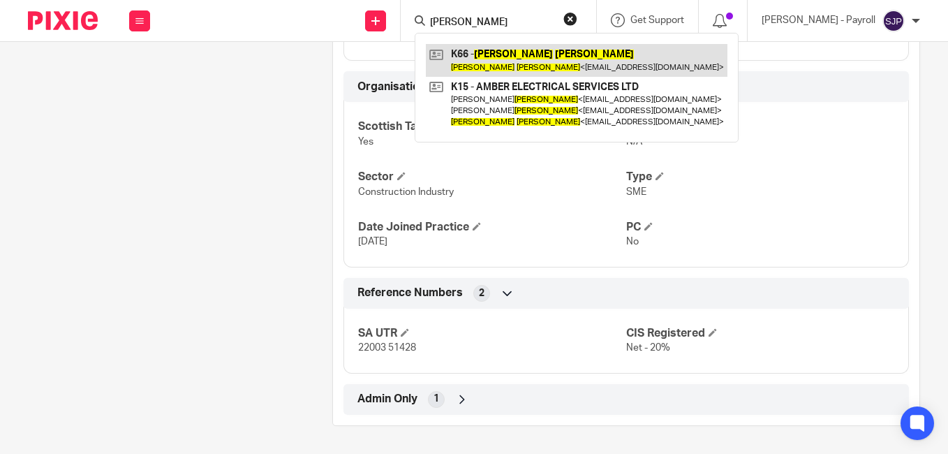
type input "RICHARD KENNEDY"
click at [452, 56] on link at bounding box center [576, 60] width 301 height 32
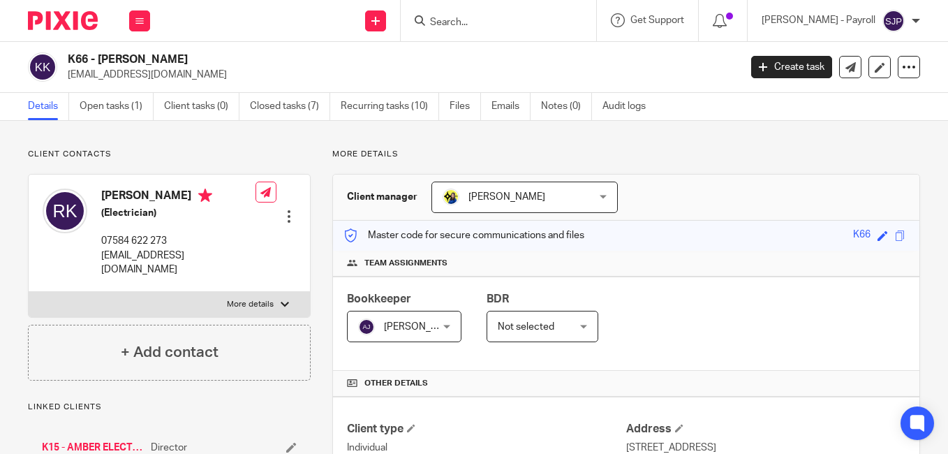
click at [129, 197] on h4 "[PERSON_NAME]" at bounding box center [178, 196] width 154 height 17
copy h4 "[PERSON_NAME]"
click at [163, 192] on h4 "[PERSON_NAME]" at bounding box center [178, 196] width 154 height 17
click at [163, 192] on h4 "Richard Kennedy" at bounding box center [178, 196] width 154 height 17
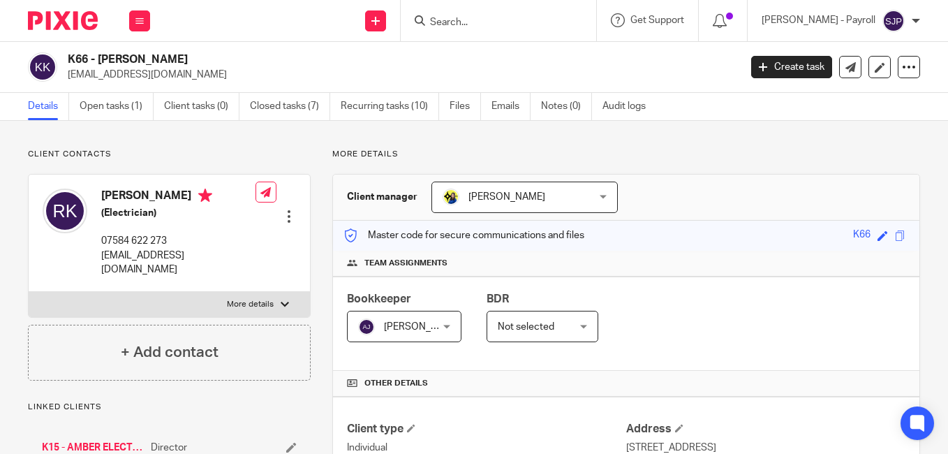
copy h4 "Kennedy"
click at [687, 75] on p "info@amberelectricalservicesltd.co.uk" at bounding box center [399, 75] width 662 height 14
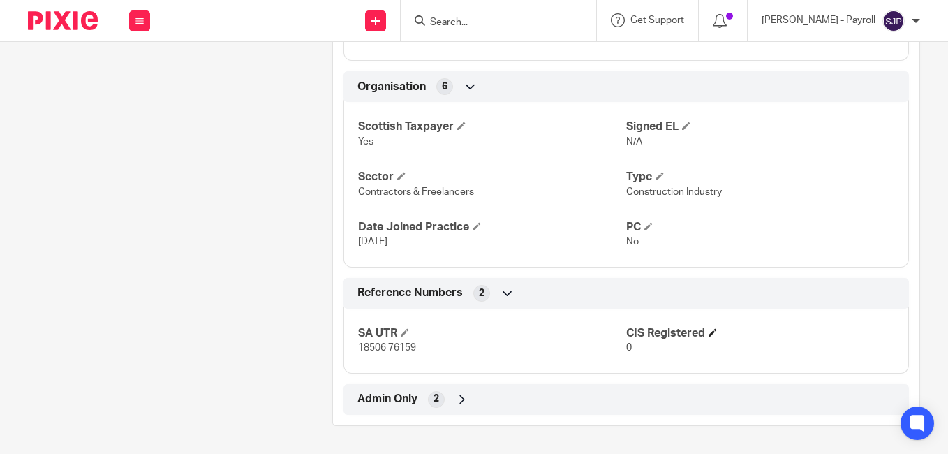
click at [706, 327] on h4 "CIS Registered" at bounding box center [760, 333] width 268 height 15
click at [708, 332] on span at bounding box center [712, 332] width 8 height 8
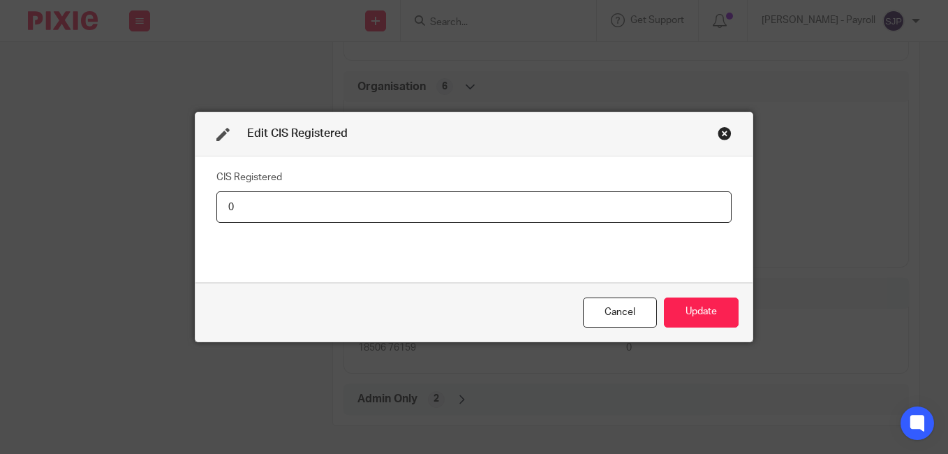
click at [361, 214] on input "0" at bounding box center [473, 206] width 515 height 31
type input "Net - 20%"
click at [691, 319] on button "Update" at bounding box center [701, 312] width 75 height 30
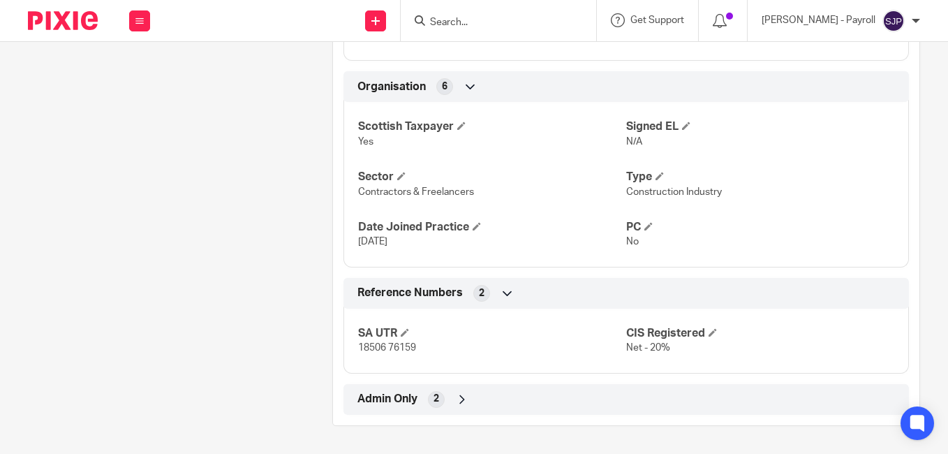
click at [489, 15] on form at bounding box center [502, 20] width 149 height 17
click at [474, 20] on input "Search" at bounding box center [491, 23] width 126 height 13
paste input "LOUISE FRAME"
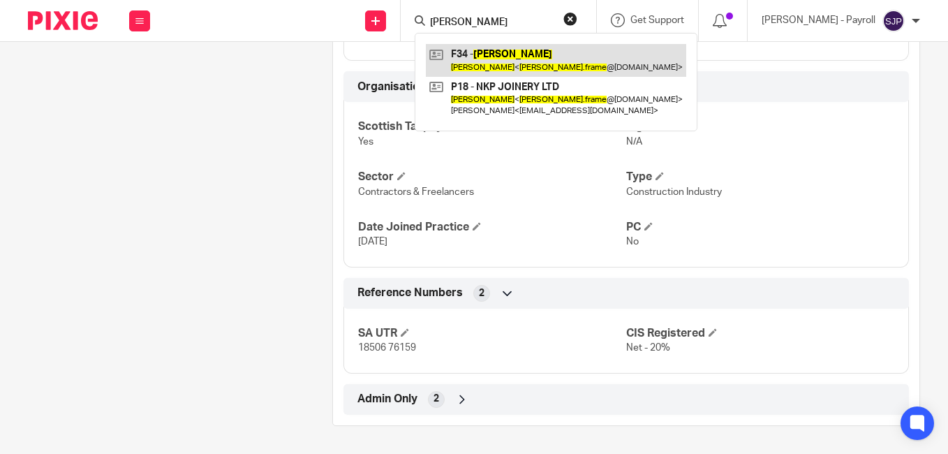
type input "LOUISE FRAME"
click at [452, 59] on link at bounding box center [556, 60] width 260 height 32
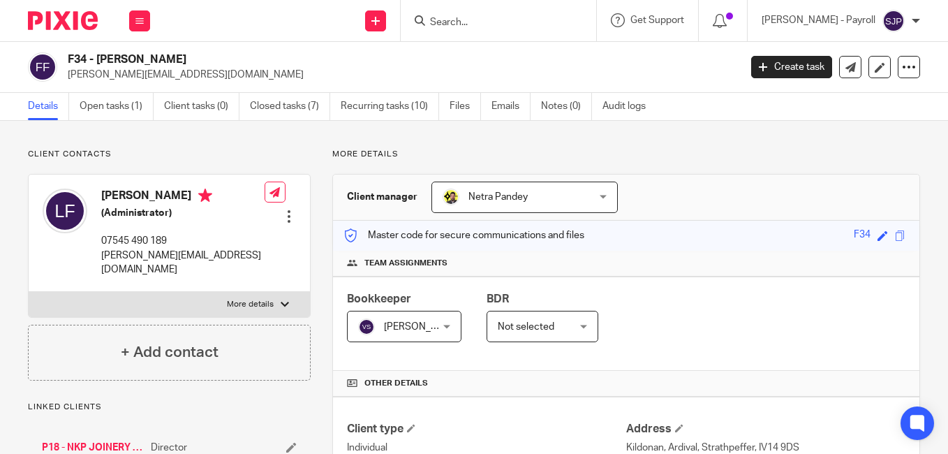
click at [126, 198] on h4 "[PERSON_NAME]" at bounding box center [182, 196] width 163 height 17
click at [125, 199] on h4 "[PERSON_NAME]" at bounding box center [182, 196] width 163 height 17
click at [116, 200] on h4 "[PERSON_NAME]" at bounding box center [182, 196] width 163 height 17
copy h4 "[PERSON_NAME]"
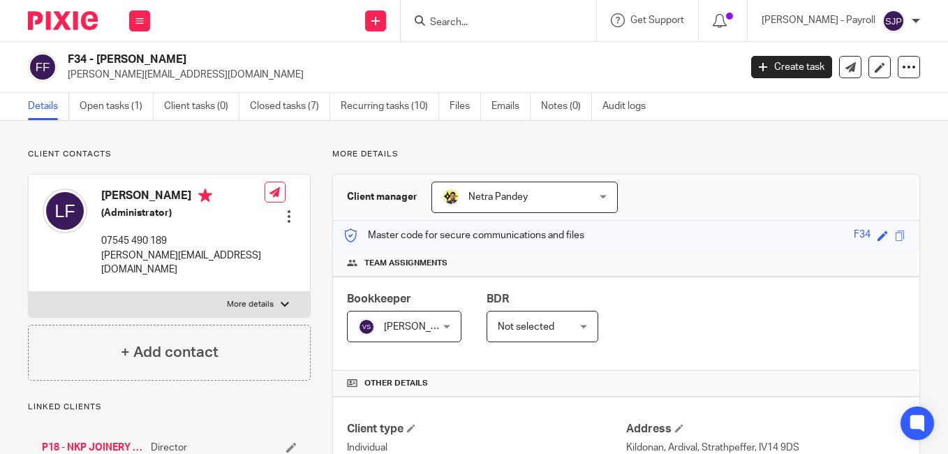
click at [156, 200] on h4 "[PERSON_NAME]" at bounding box center [182, 196] width 163 height 17
copy h4 "Frame"
click at [661, 61] on div "F34 - [PERSON_NAME] [PERSON_NAME][EMAIL_ADDRESS][DOMAIN_NAME]" at bounding box center [399, 66] width 662 height 29
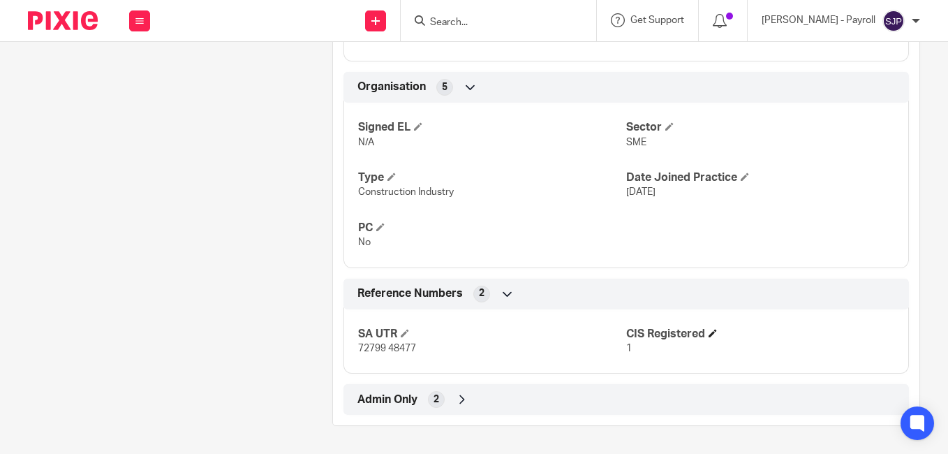
click at [712, 336] on span at bounding box center [712, 333] width 8 height 8
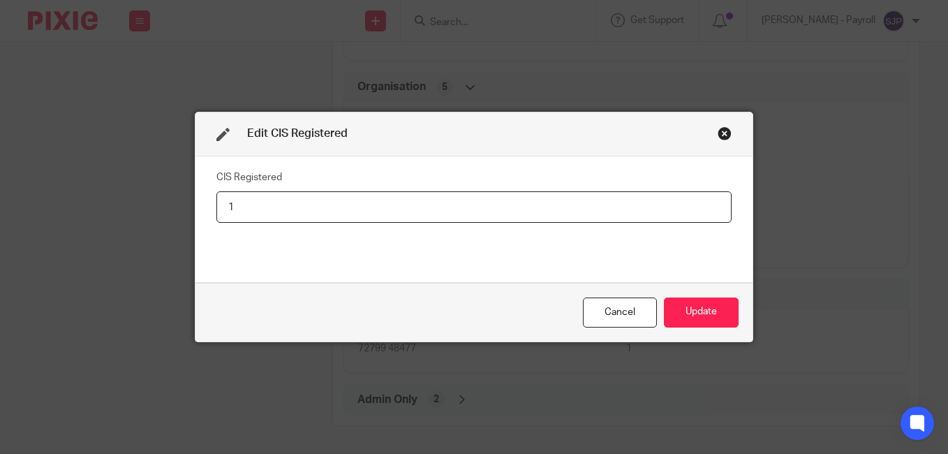
click at [269, 210] on input "1" at bounding box center [473, 206] width 515 height 31
type input "Net - 20%"
click at [692, 311] on button "Update" at bounding box center [701, 312] width 75 height 30
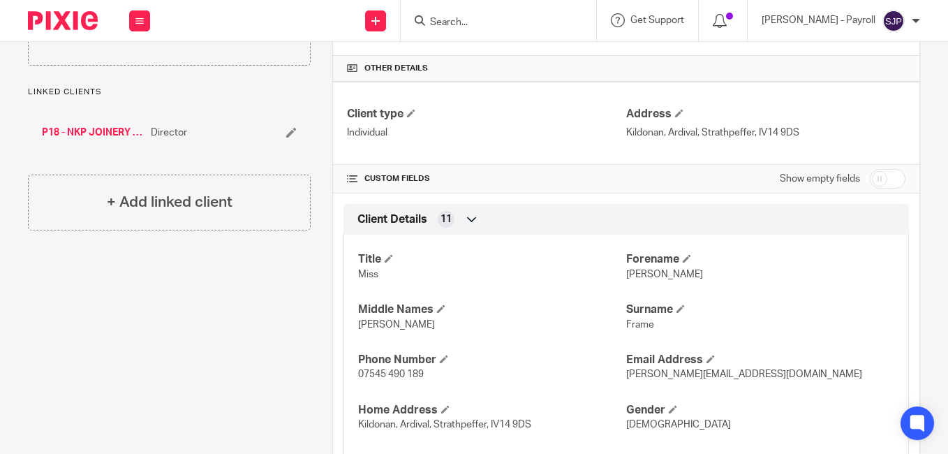
scroll to position [0, 0]
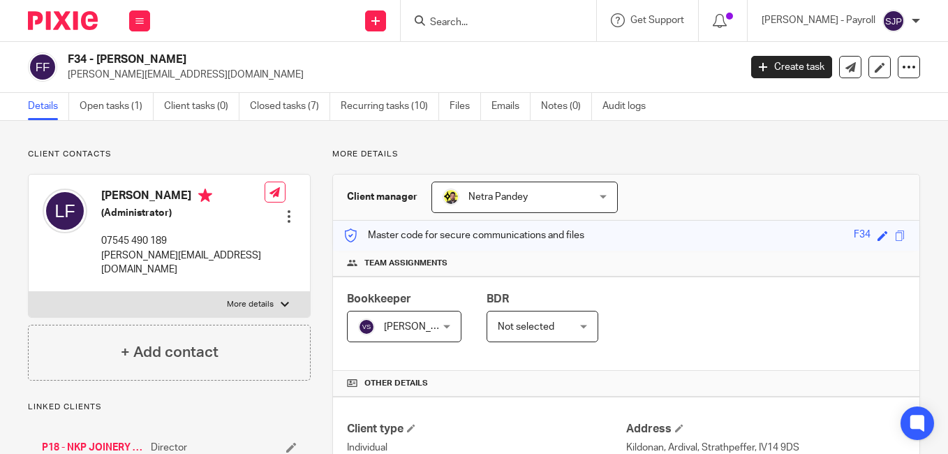
click at [454, 24] on input "Search" at bounding box center [491, 23] width 126 height 13
paste input "[PERSON_NAME]"
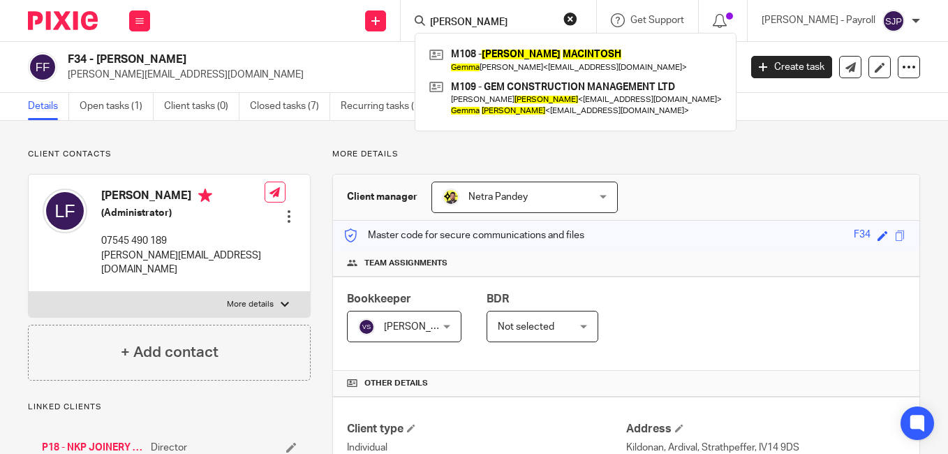
type input "[PERSON_NAME]"
